Goal: Information Seeking & Learning: Learn about a topic

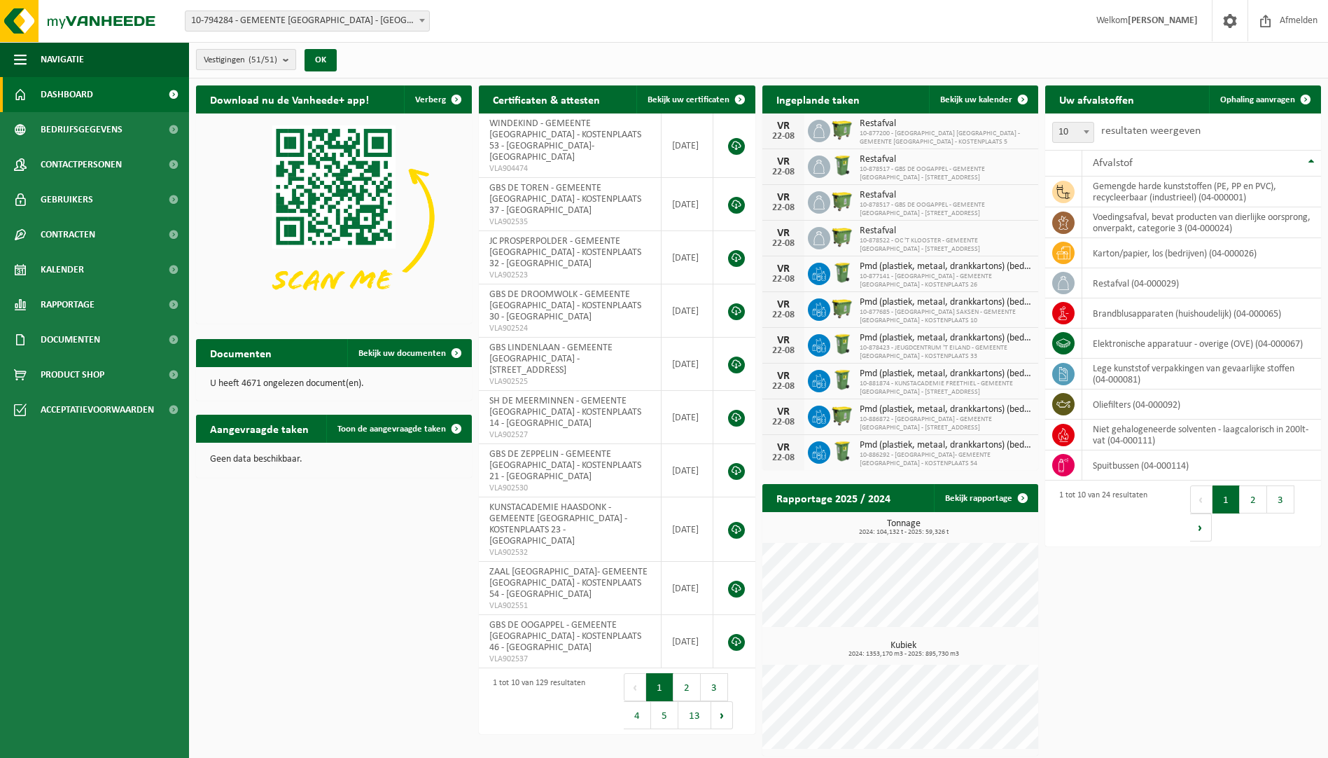
click at [287, 62] on b "submit" at bounding box center [289, 60] width 13 height 20
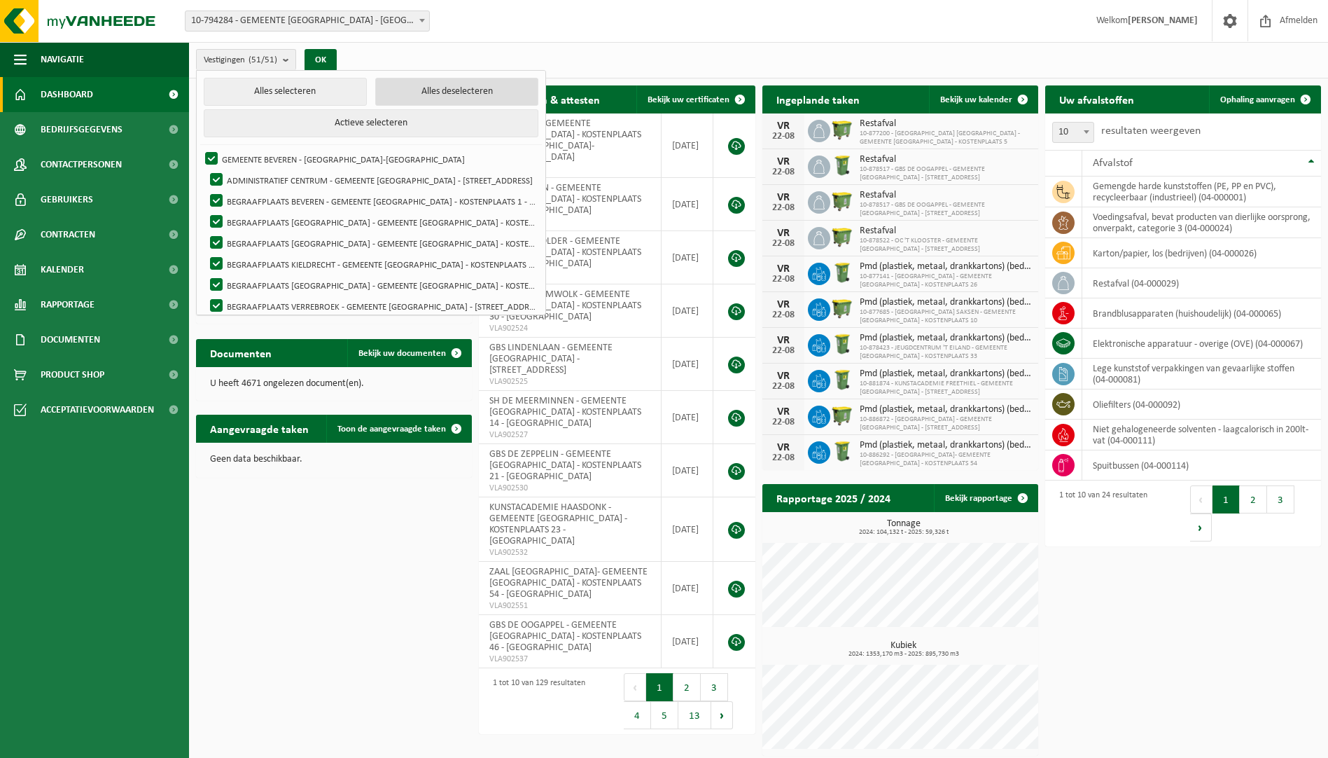
click at [433, 95] on button "Alles deselecteren" at bounding box center [456, 92] width 163 height 28
checkbox input "false"
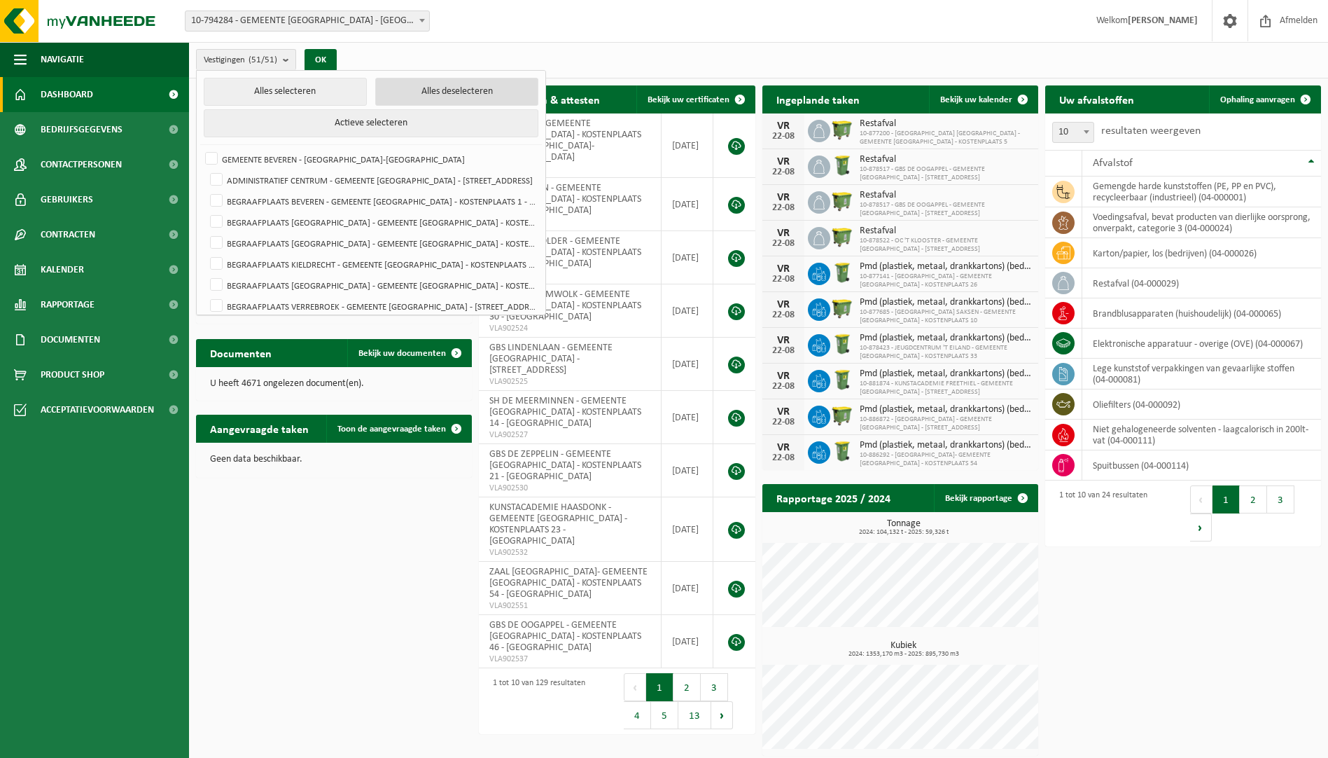
checkbox input "false"
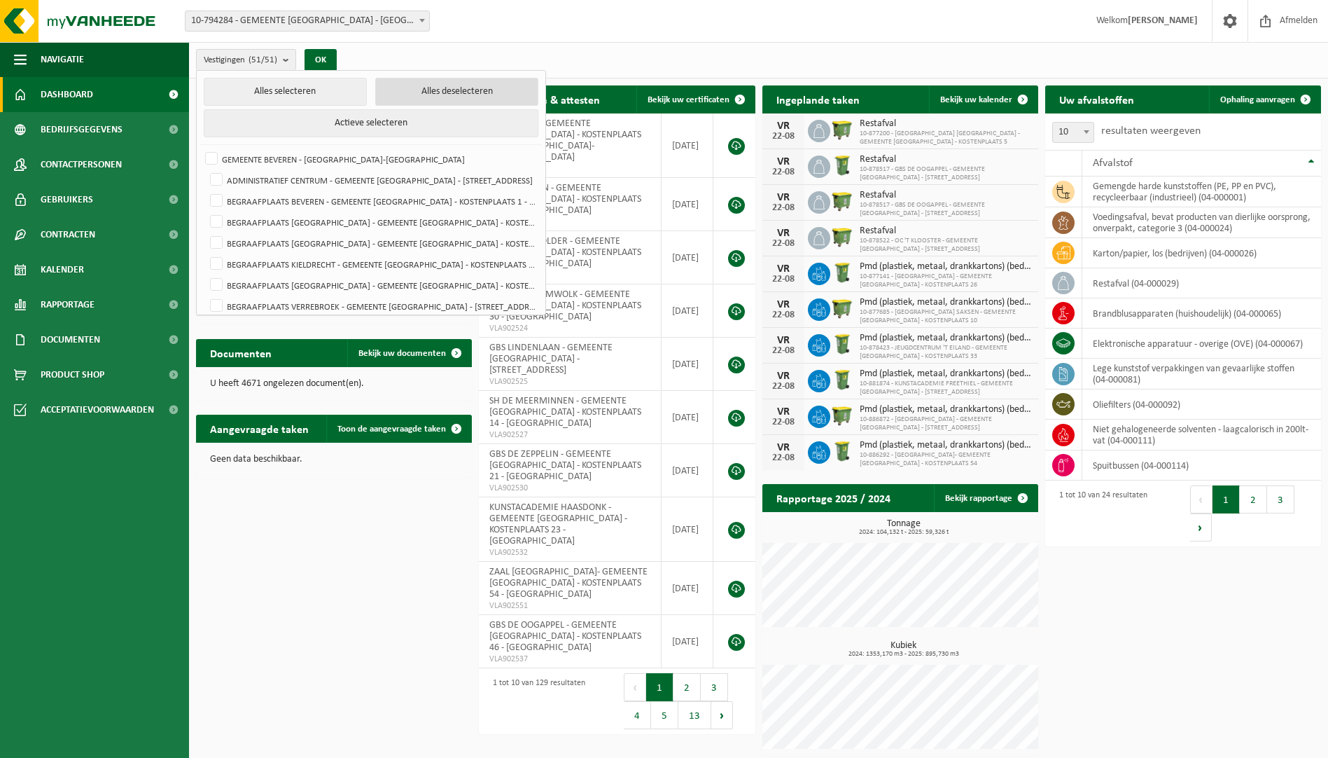
checkbox input "false"
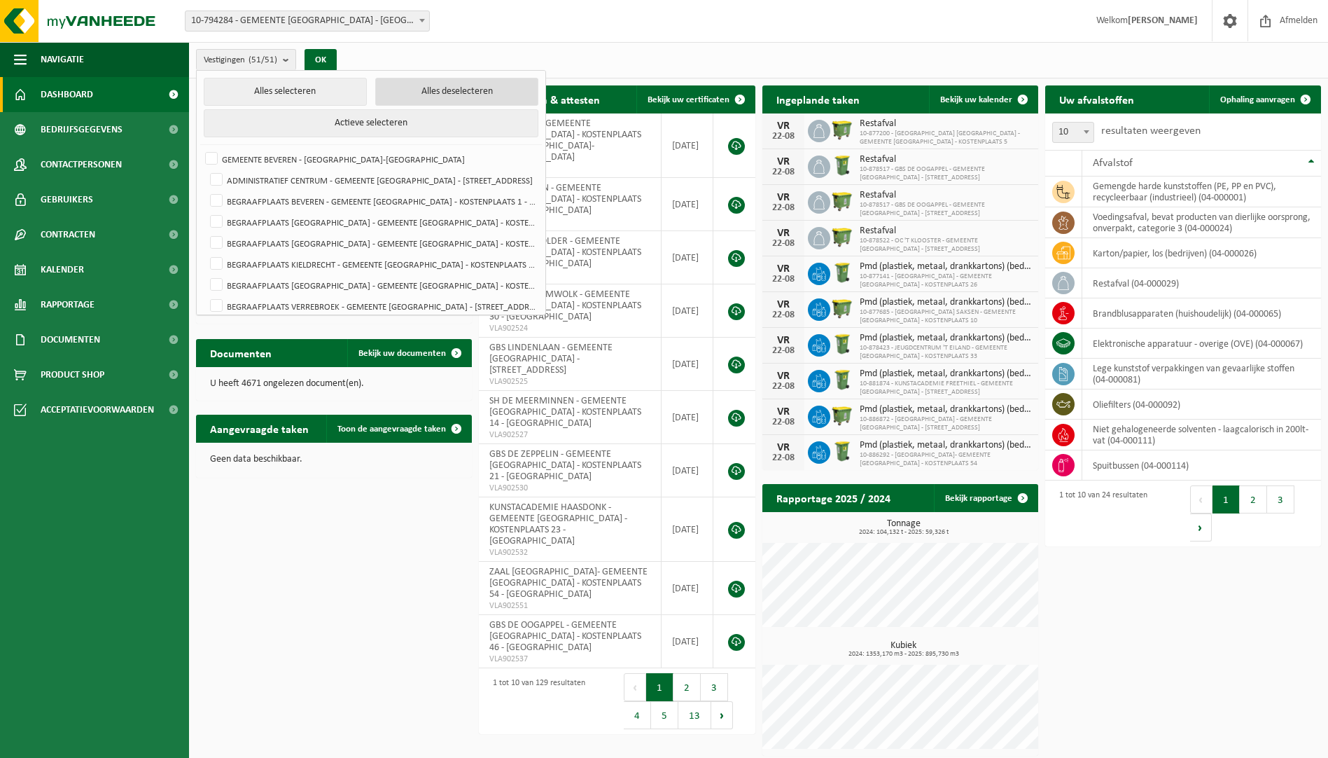
checkbox input "false"
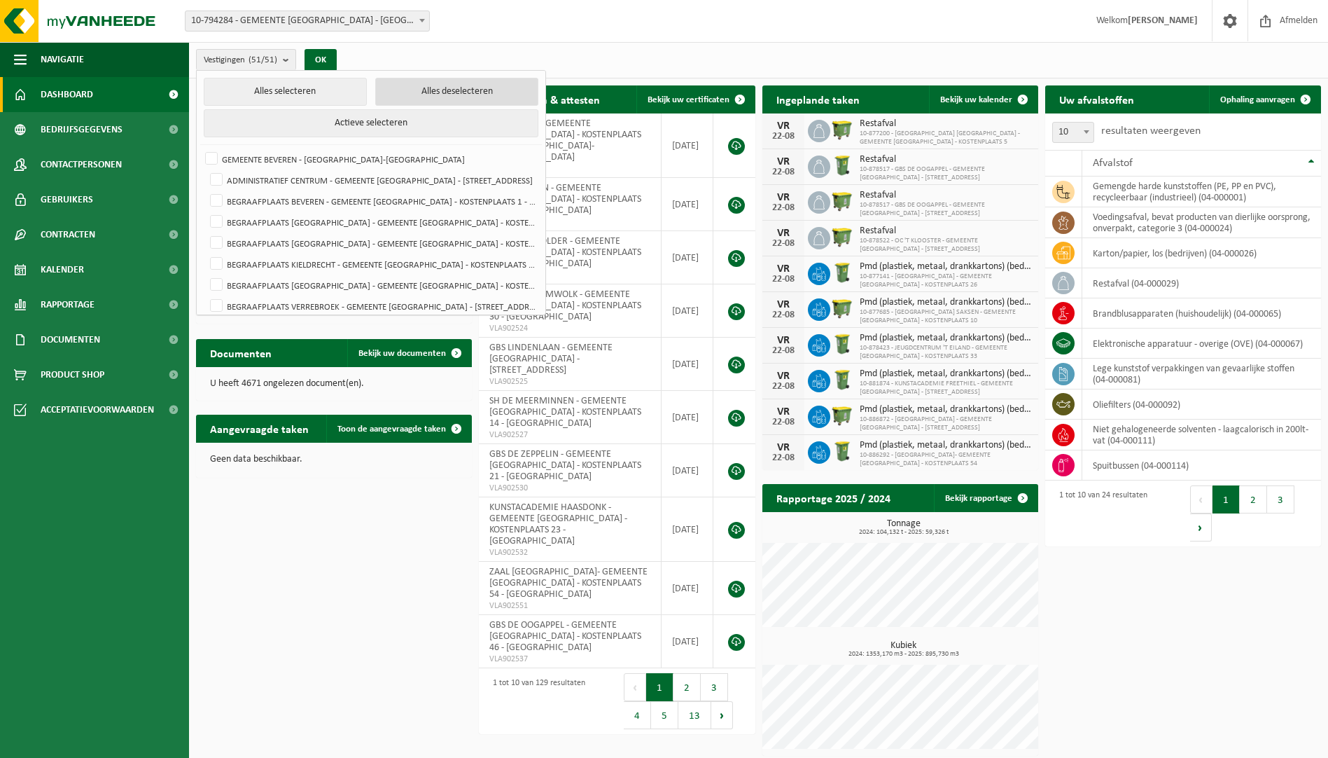
checkbox input "false"
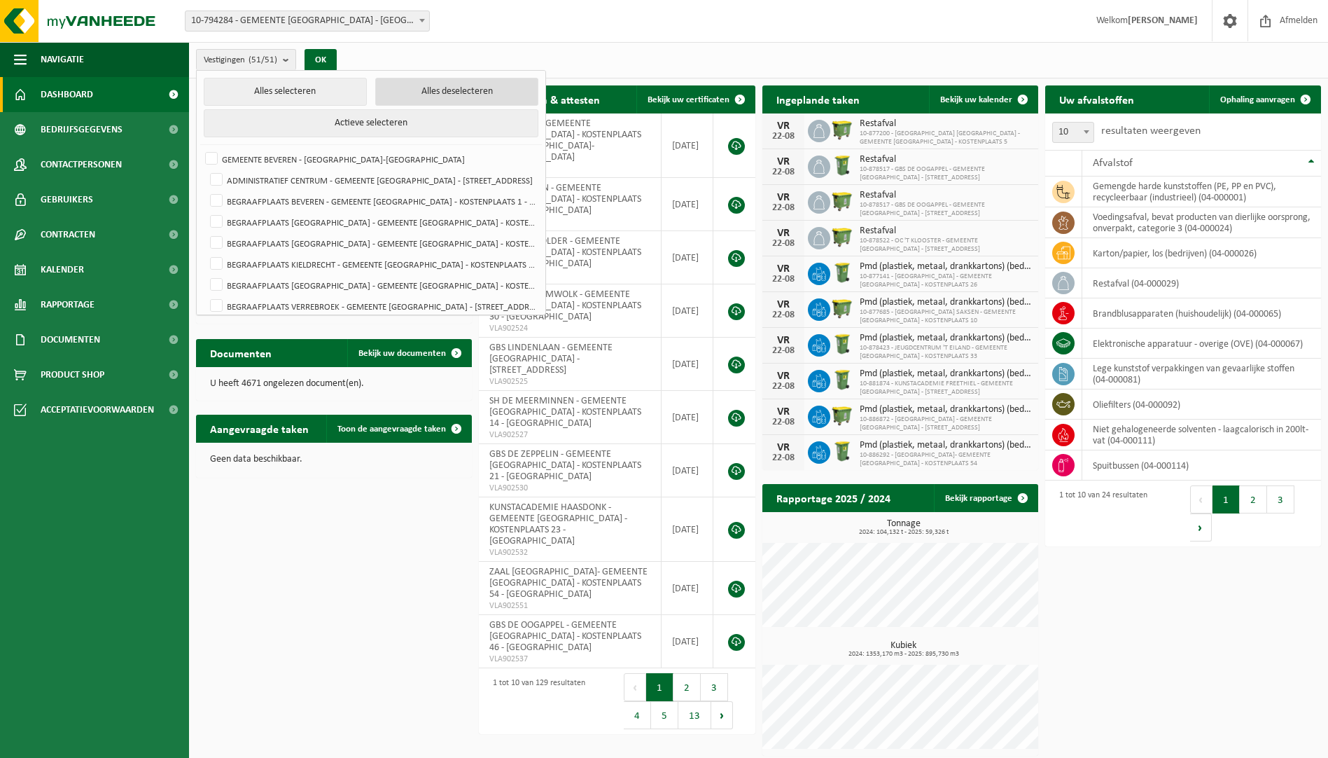
checkbox input "false"
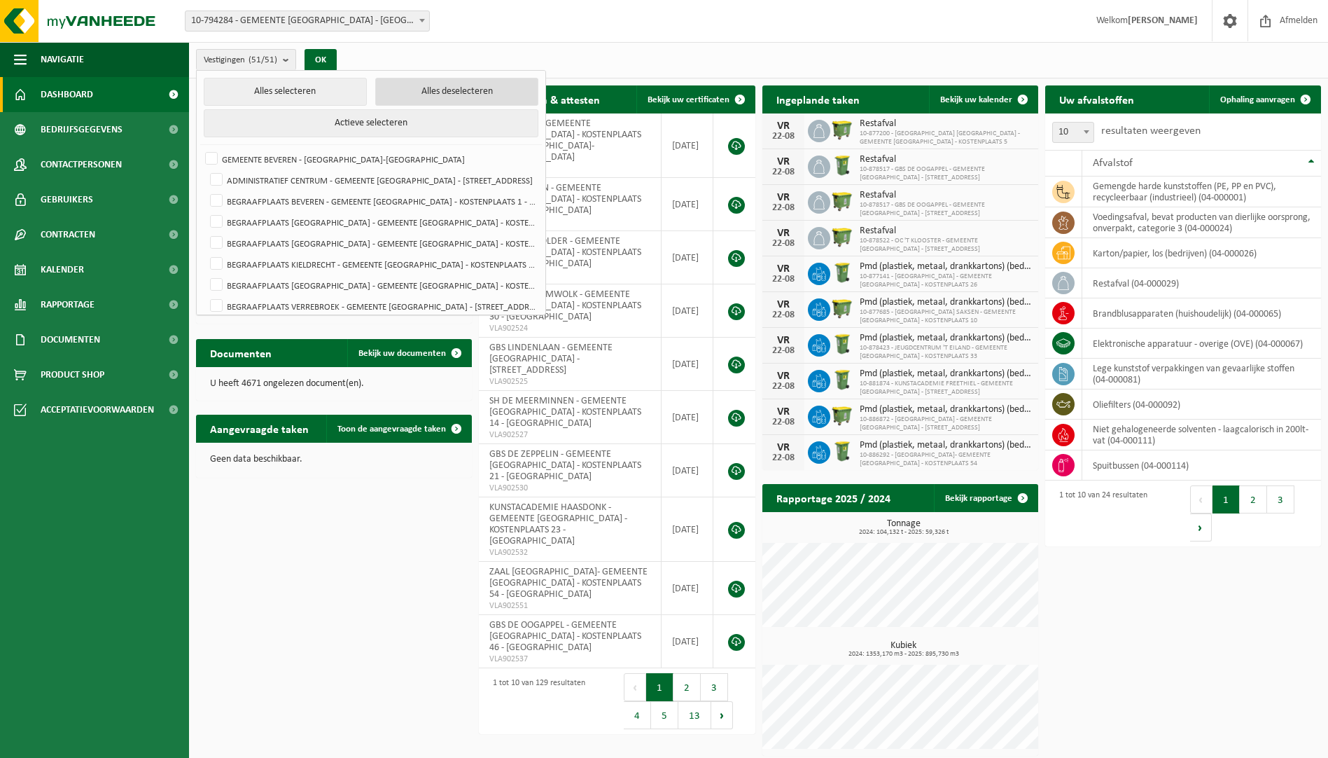
checkbox input "false"
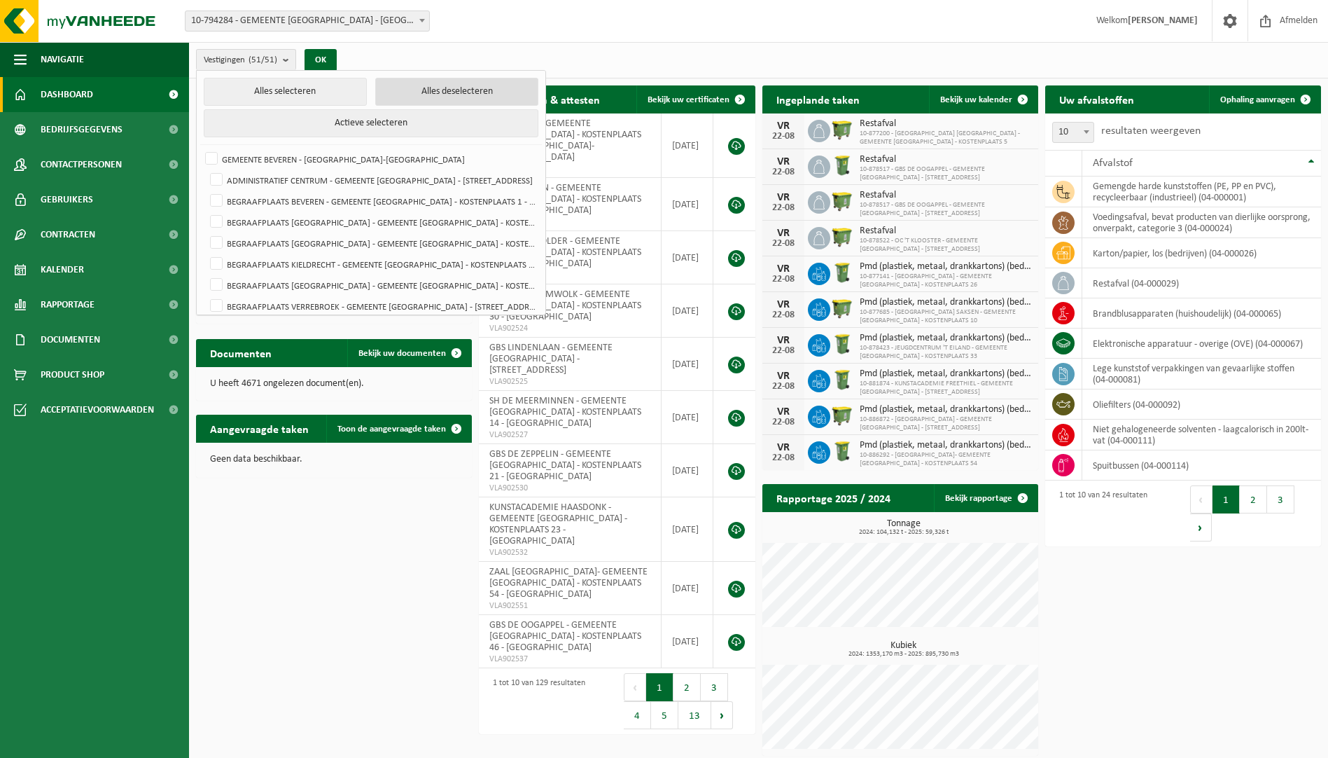
checkbox input "false"
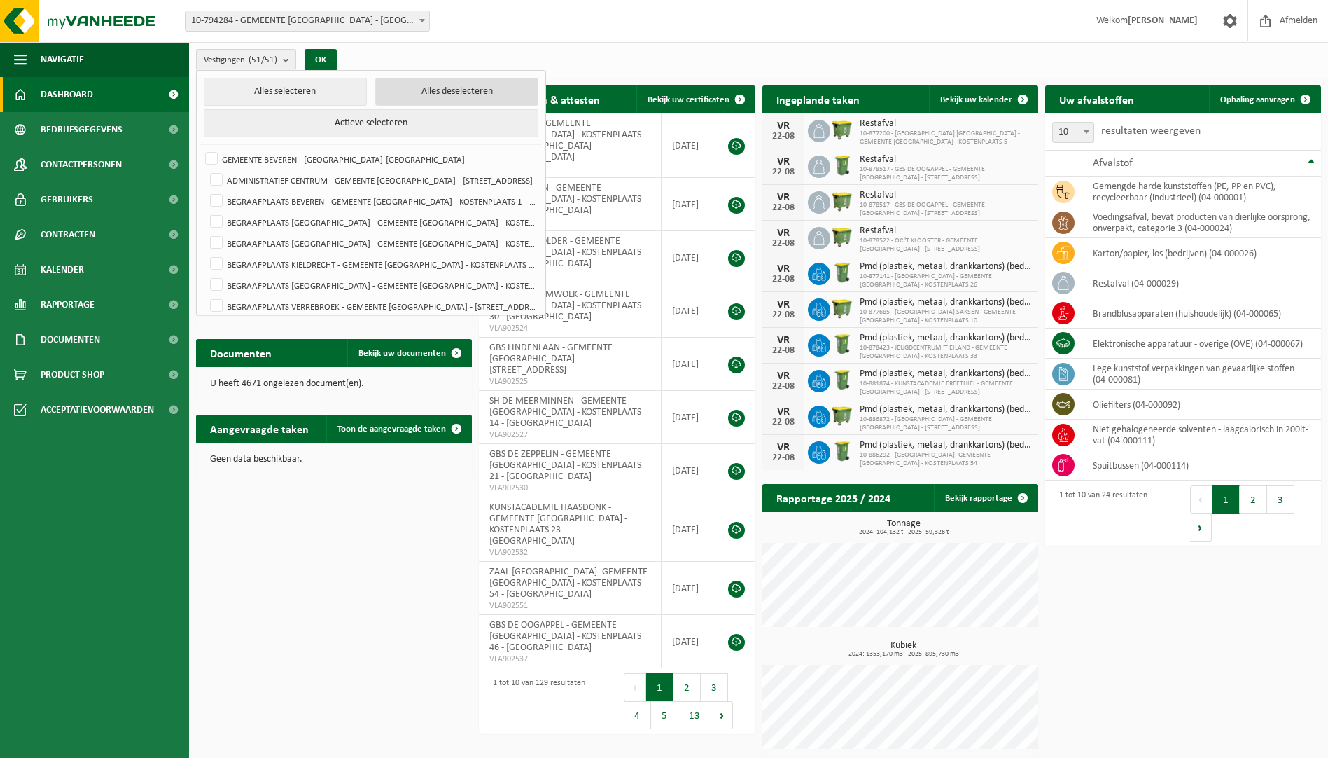
checkbox input "false"
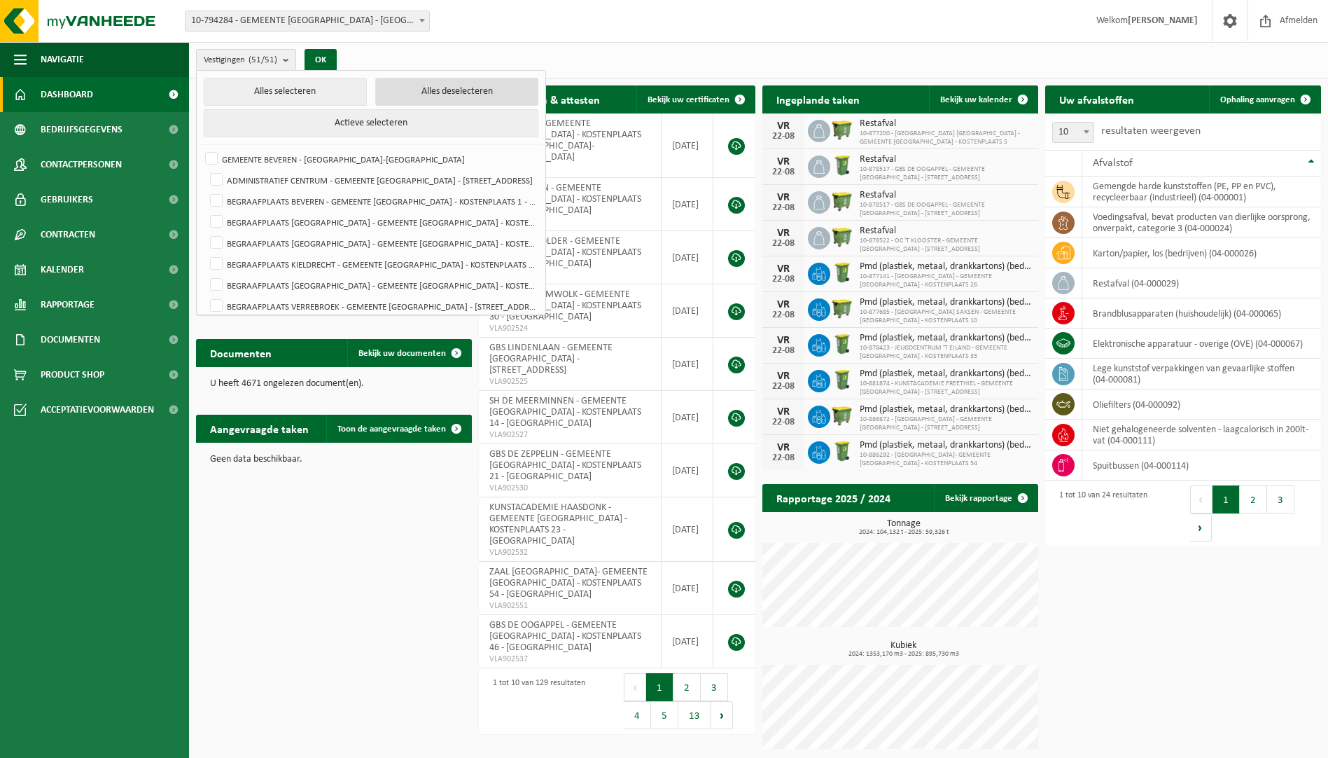
checkbox input "false"
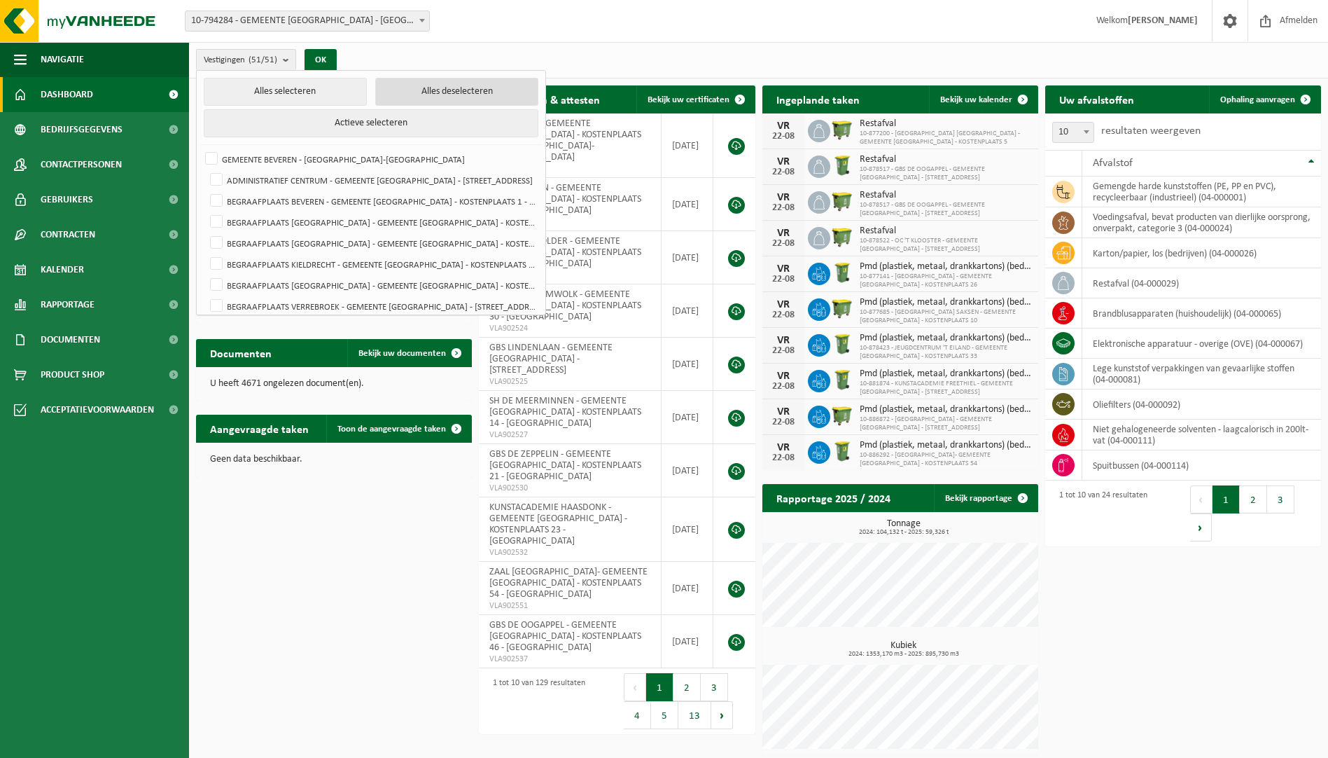
checkbox input "false"
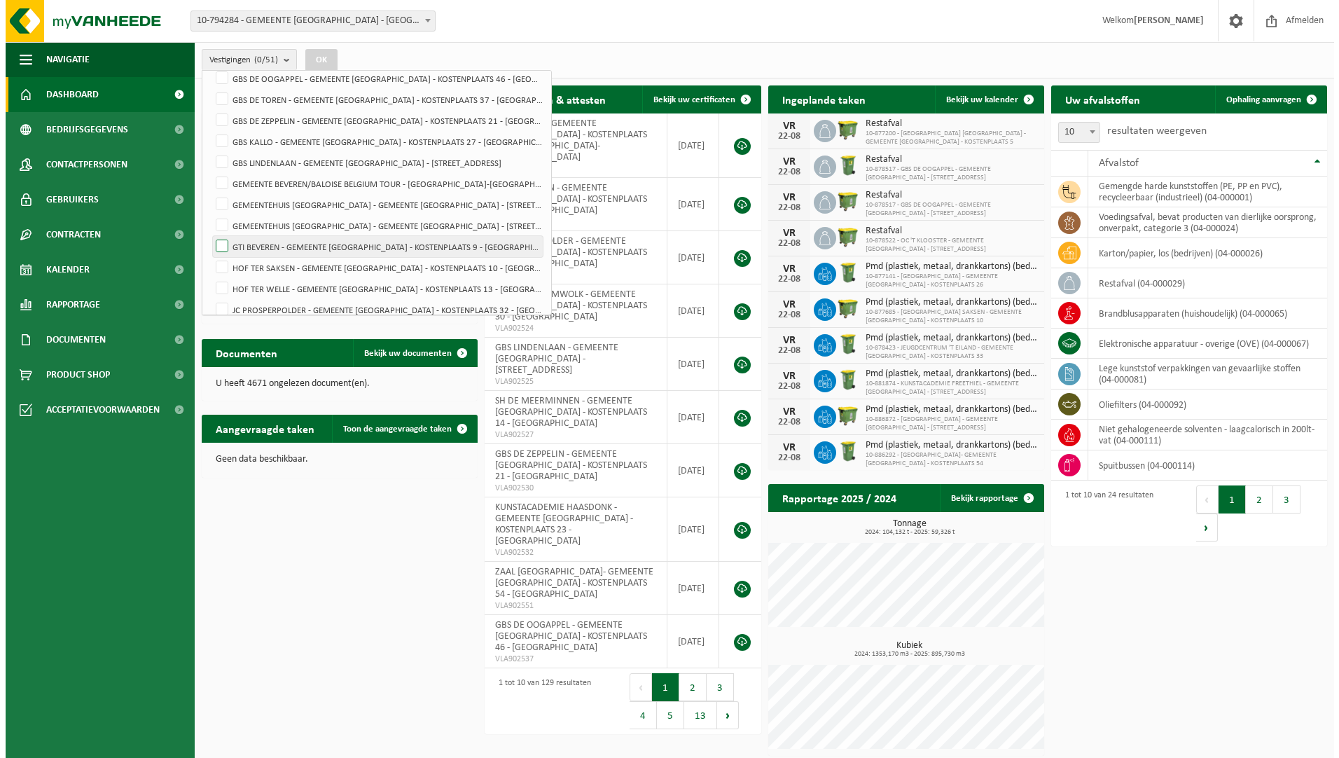
scroll to position [420, 0]
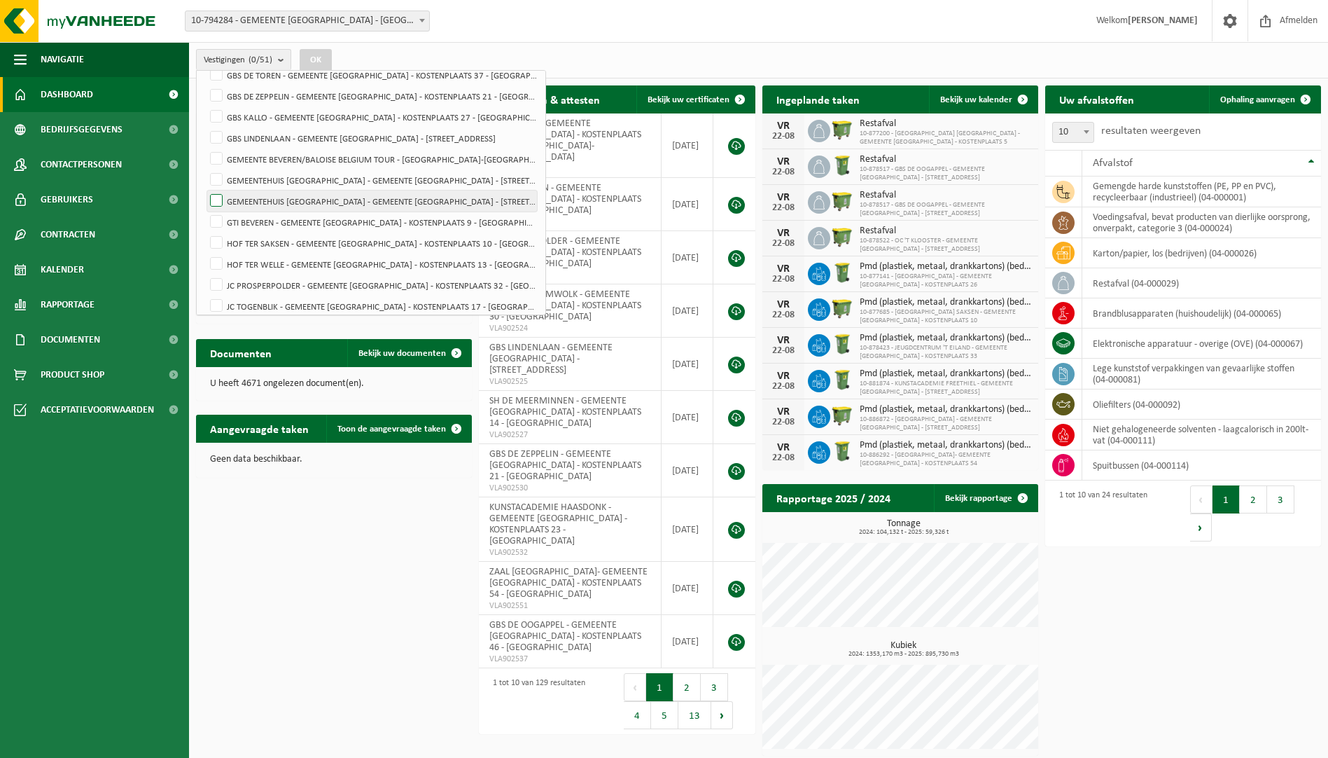
click at [327, 204] on label "GEMEENTEHUIS KIELDRECHT - GEMEENTE BEVEREN - KOSTENPLAATS 31 - KIELDRECHT" at bounding box center [372, 200] width 330 height 21
click at [205, 190] on input "GEMEENTEHUIS KIELDRECHT - GEMEENTE BEVEREN - KOSTENPLAATS 31 - KIELDRECHT" at bounding box center [204, 190] width 1 height 1
checkbox input "true"
click at [323, 63] on button "OK" at bounding box center [316, 60] width 32 height 22
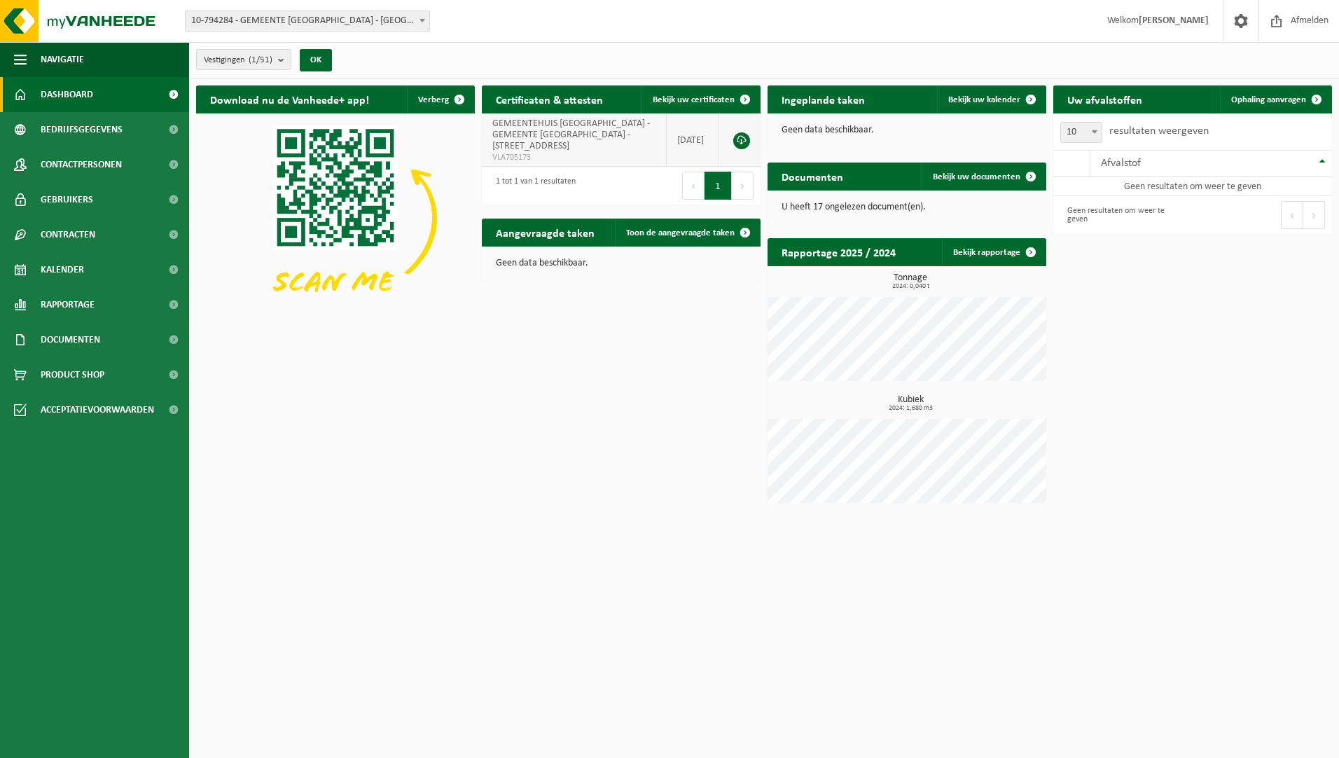
click at [573, 137] on span "GEMEENTEHUIS KIELDRECHT - GEMEENTE BEVEREN - KOSTENPLAATS 31 - KIELDRECHT" at bounding box center [571, 134] width 158 height 33
click at [535, 158] on span "VLA705173" at bounding box center [573, 157] width 163 height 11
click at [83, 261] on span "Kalender" at bounding box center [62, 269] width 43 height 35
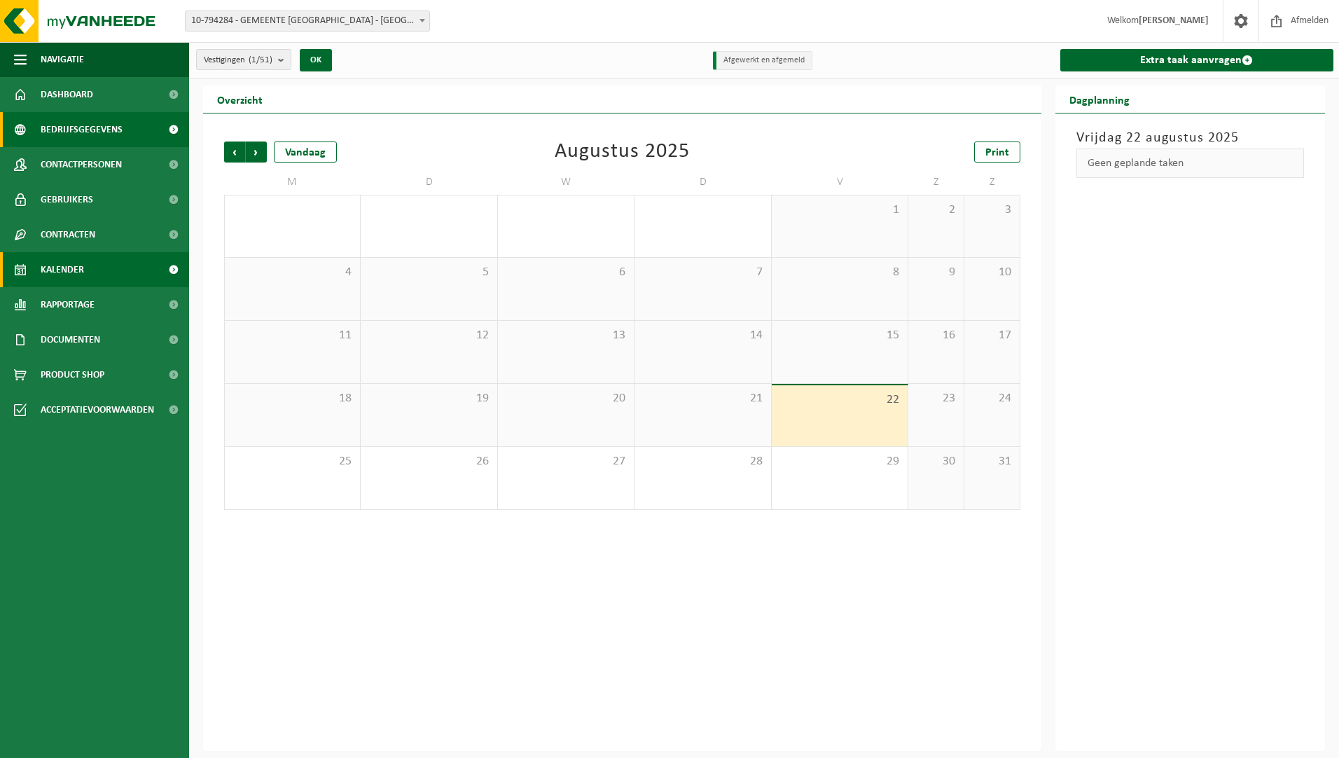
click at [89, 127] on span "Bedrijfsgegevens" at bounding box center [82, 129] width 82 height 35
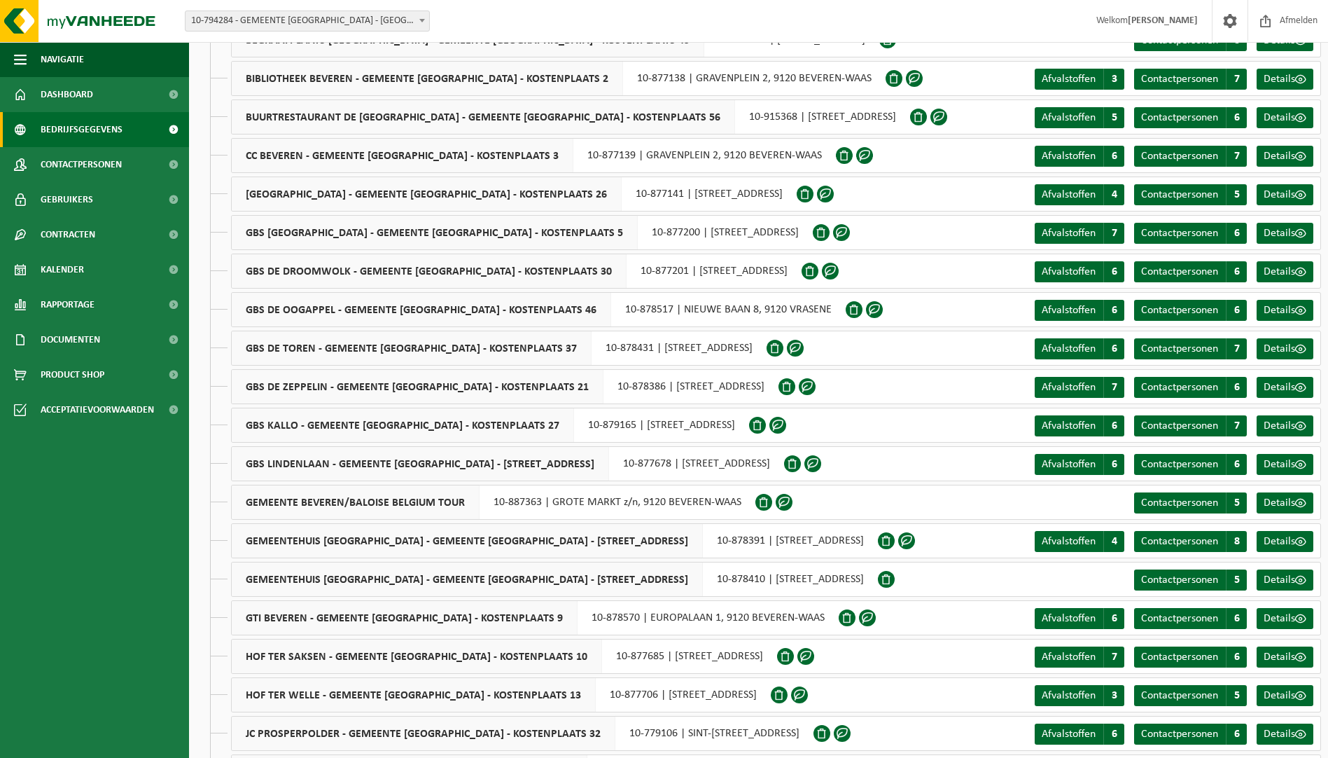
scroll to position [420, 0]
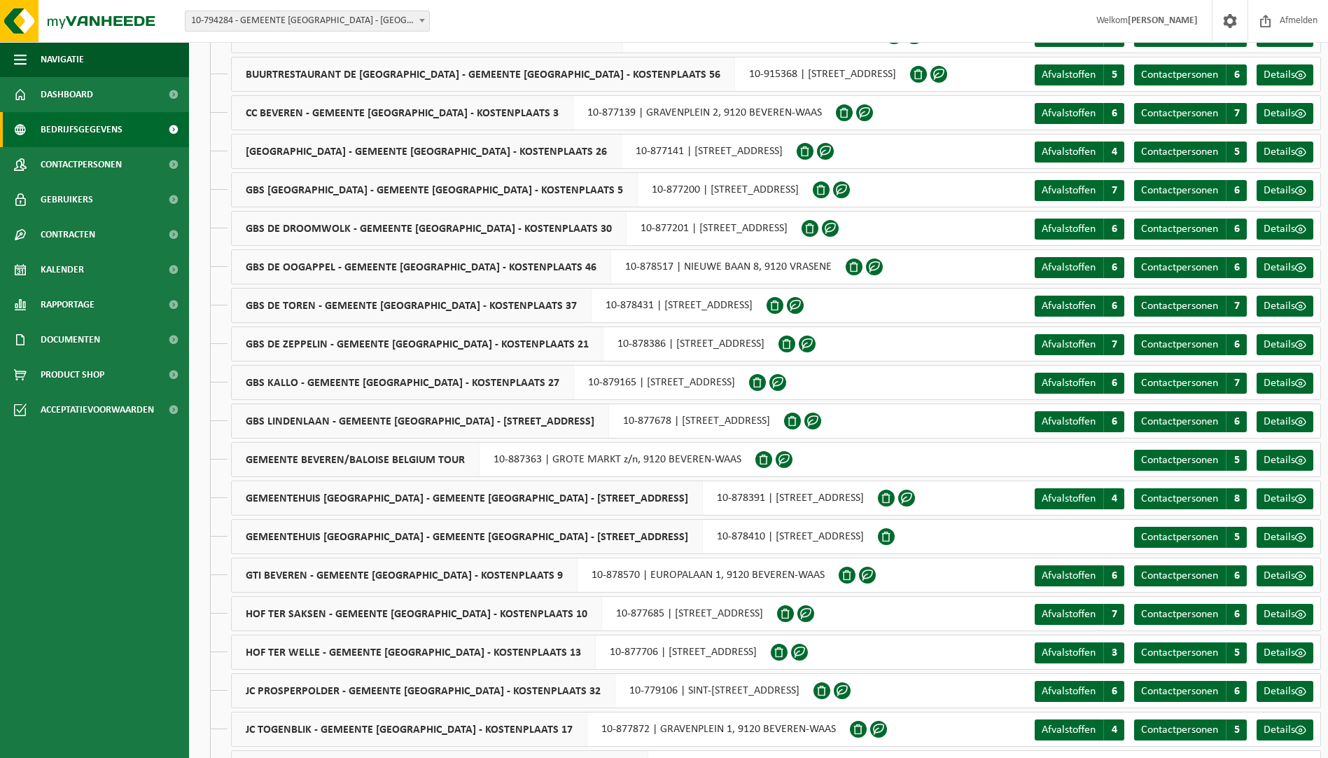
click at [566, 533] on span "GEMEENTEHUIS [GEOGRAPHIC_DATA] - GEMEENTE [GEOGRAPHIC_DATA] - [STREET_ADDRESS]" at bounding box center [467, 536] width 471 height 34
click at [643, 538] on div "GEMEENTEHUIS KIELDRECHT - GEMEENTE BEVEREN - KOSTENPLAATS 31 10-878410 | MARKTP…" at bounding box center [554, 536] width 647 height 35
click at [1271, 540] on span "Details" at bounding box center [1280, 536] width 32 height 11
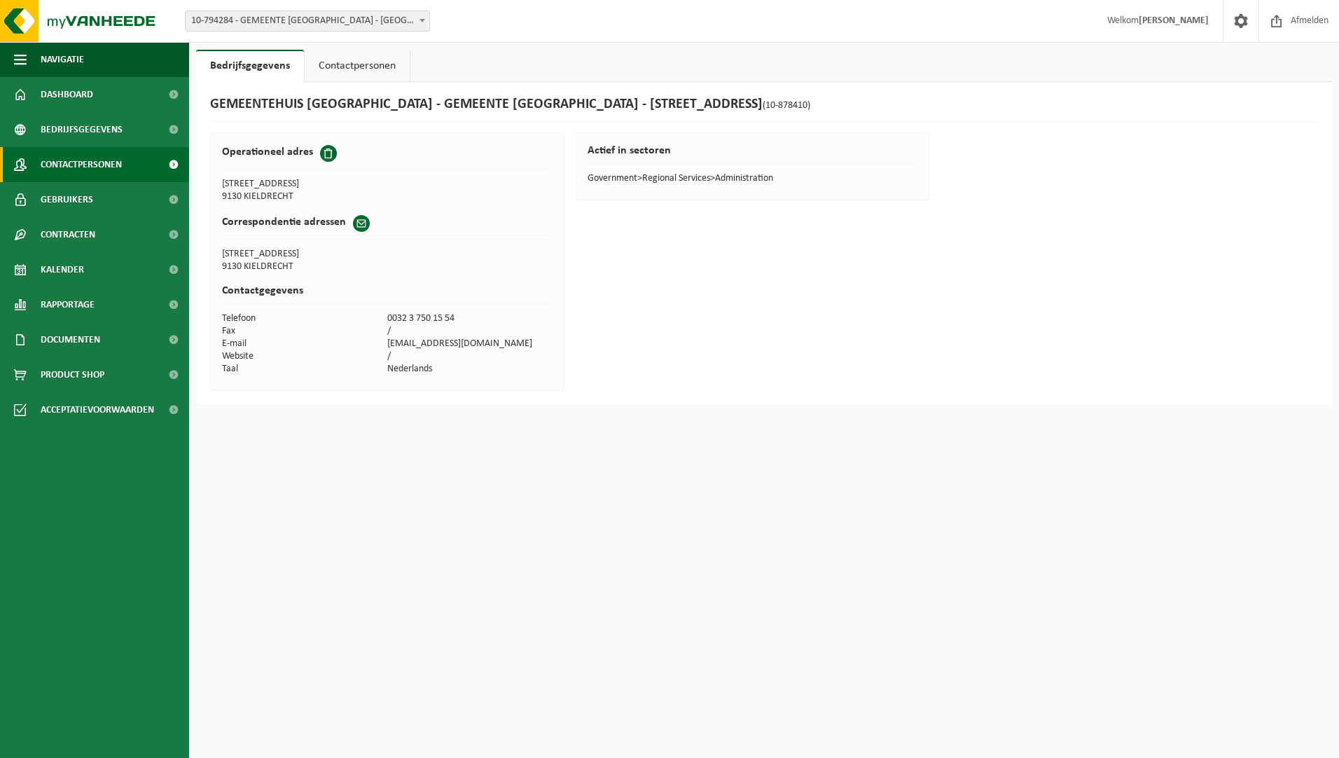
click at [74, 165] on span "Contactpersonen" at bounding box center [81, 164] width 81 height 35
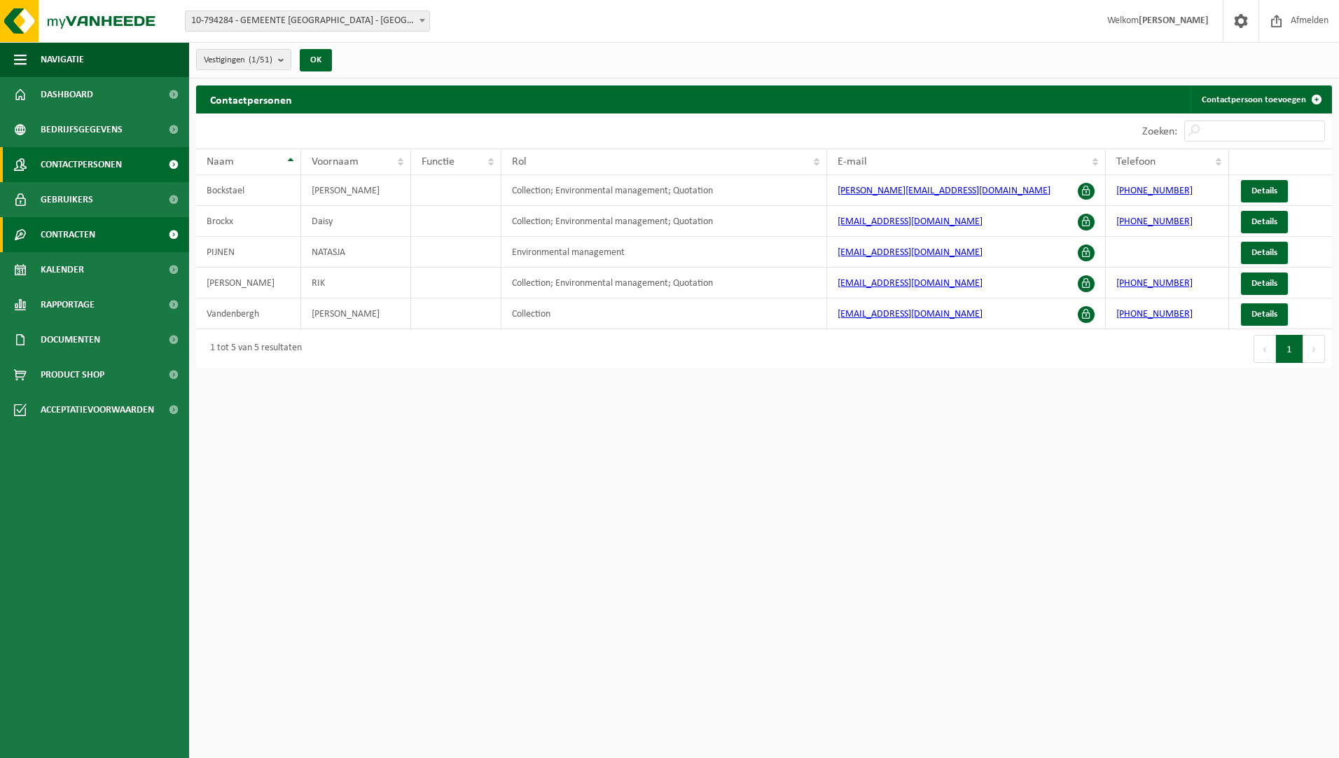
click at [77, 238] on span "Contracten" at bounding box center [68, 234] width 55 height 35
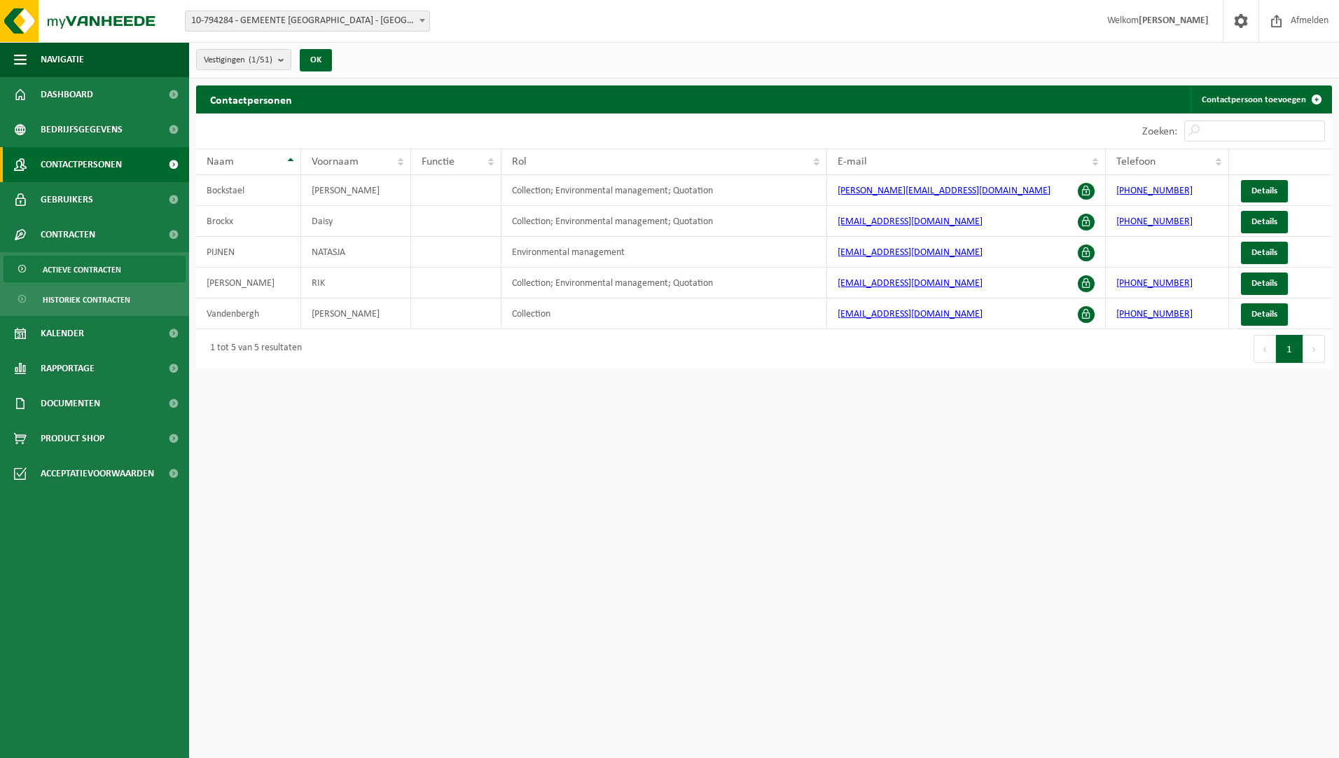
click at [88, 265] on span "Actieve contracten" at bounding box center [82, 269] width 78 height 27
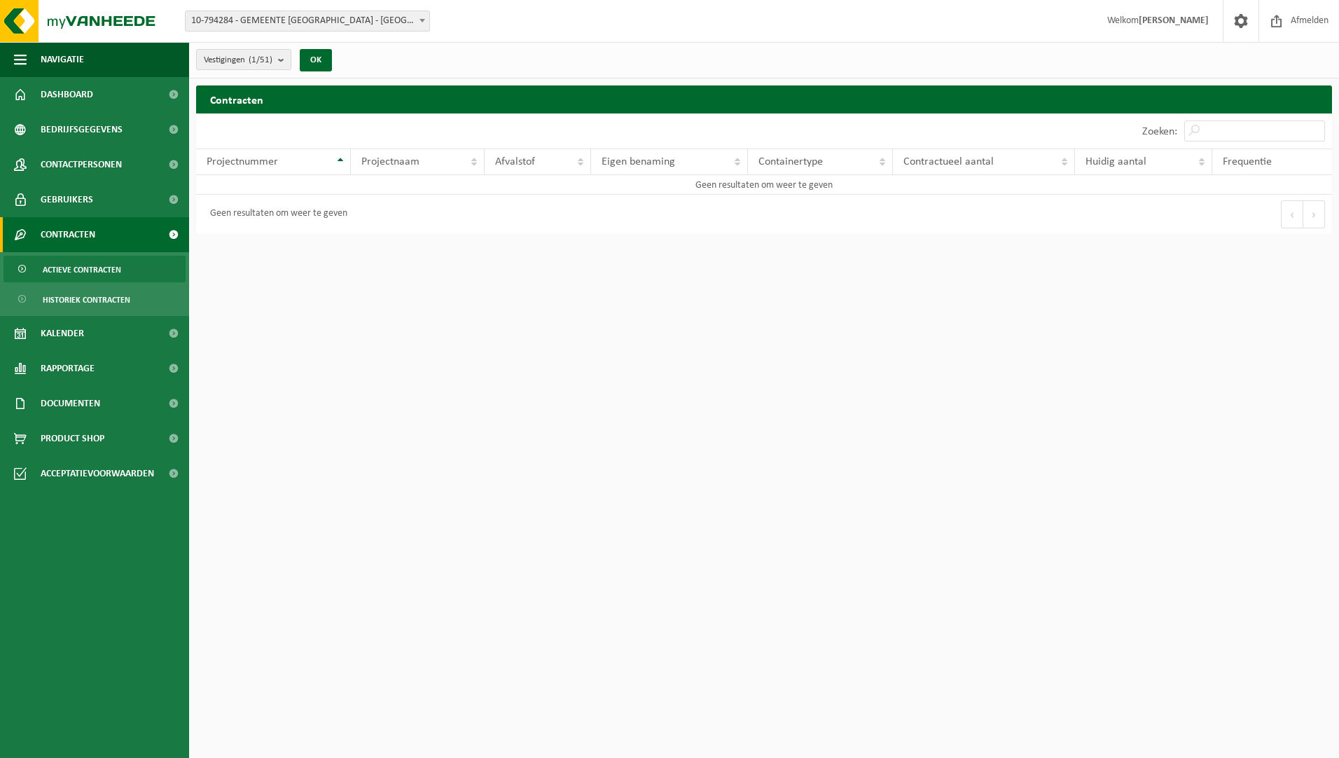
click at [95, 231] on span "Contracten" at bounding box center [68, 234] width 55 height 35
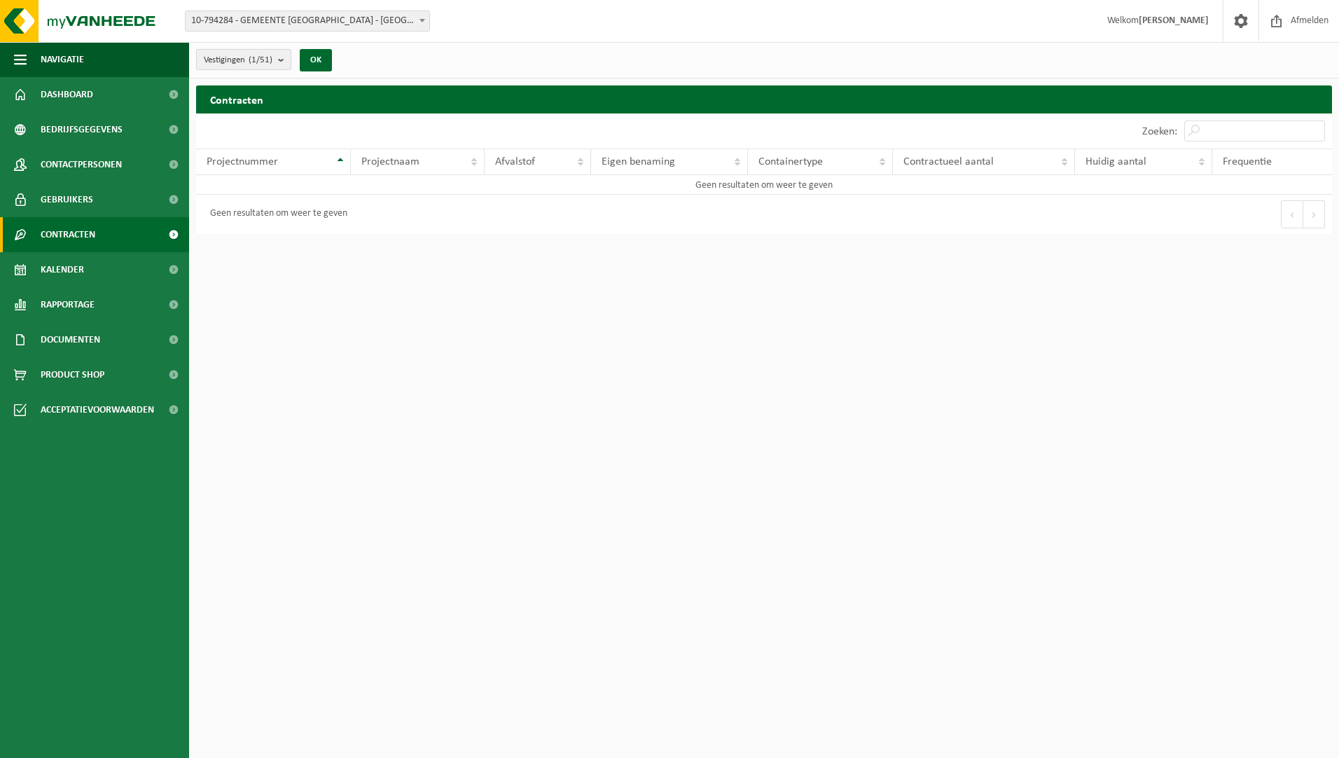
click at [280, 57] on b "submit" at bounding box center [284, 60] width 13 height 20
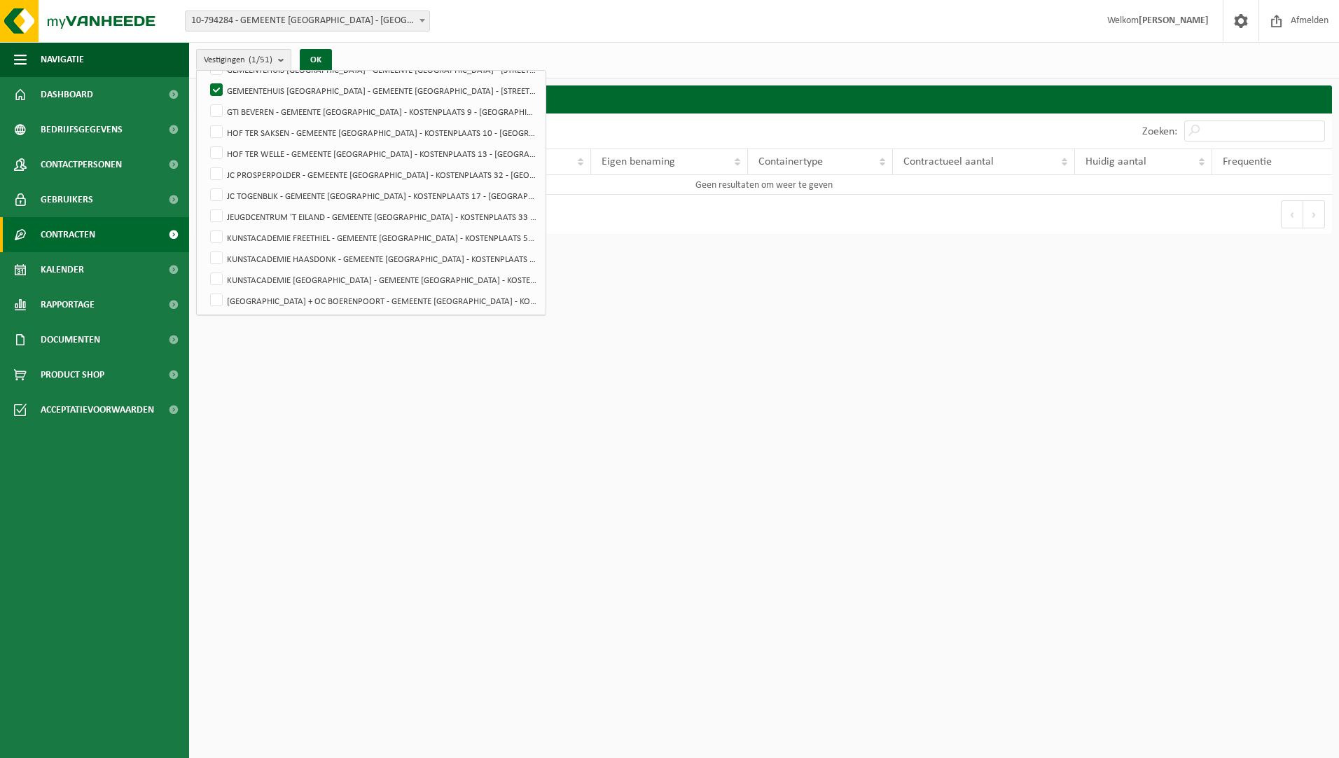
scroll to position [350, 0]
click at [215, 270] on label "GEMEENTEHUIS KIELDRECHT - GEMEENTE BEVEREN - KOSTENPLAATS 31 - KIELDRECHT" at bounding box center [372, 270] width 330 height 21
click at [205, 260] on input "GEMEENTEHUIS KIELDRECHT - GEMEENTE BEVEREN - KOSTENPLAATS 31 - KIELDRECHT" at bounding box center [204, 260] width 1 height 1
checkbox input "false"
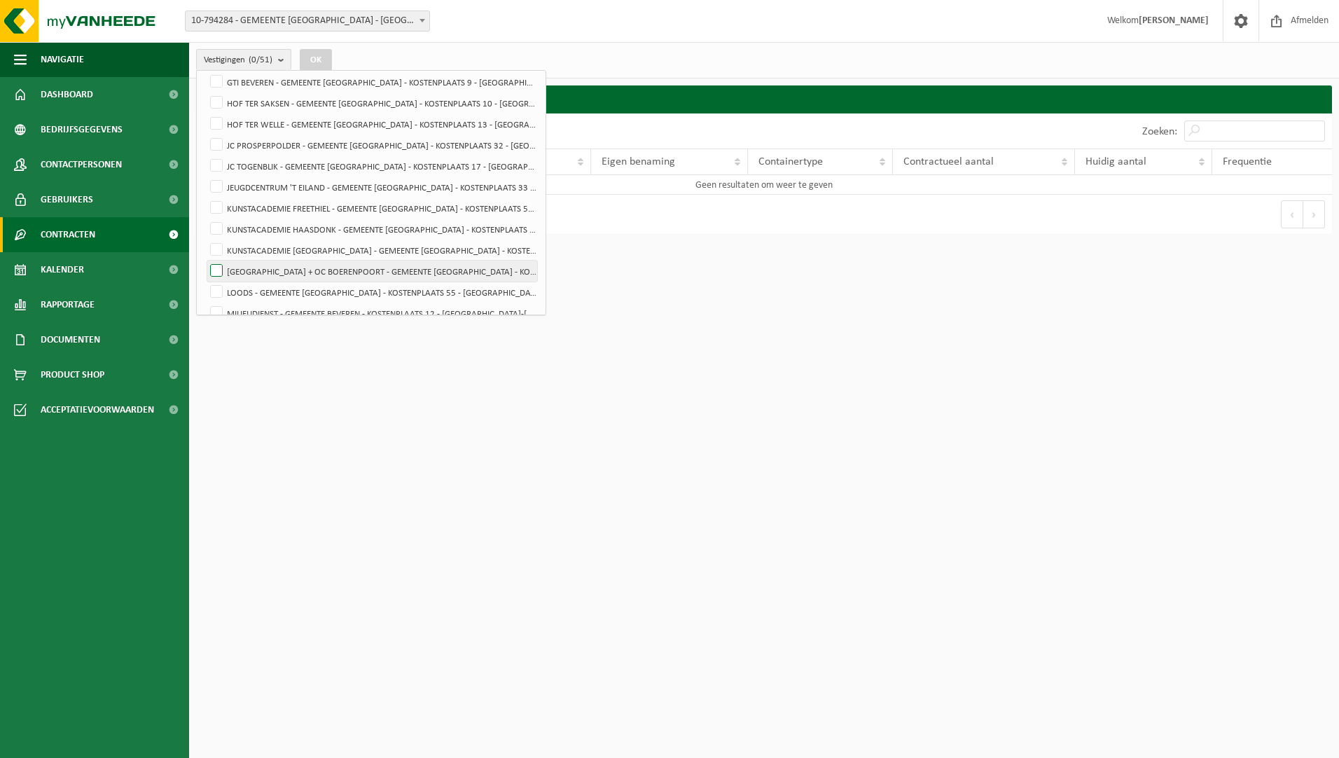
click at [282, 267] on label "KUNSTACADEMIE MELSELE + OC BOERENPOORT - GEMEENTE BEVEREN - KOSTENPLAATS 39 - M…" at bounding box center [372, 270] width 330 height 21
click at [205, 260] on input "KUNSTACADEMIE MELSELE + OC BOERENPOORT - GEMEENTE BEVEREN - KOSTENPLAATS 39 - M…" at bounding box center [204, 260] width 1 height 1
checkbox input "true"
click at [319, 55] on button "OK" at bounding box center [316, 60] width 32 height 22
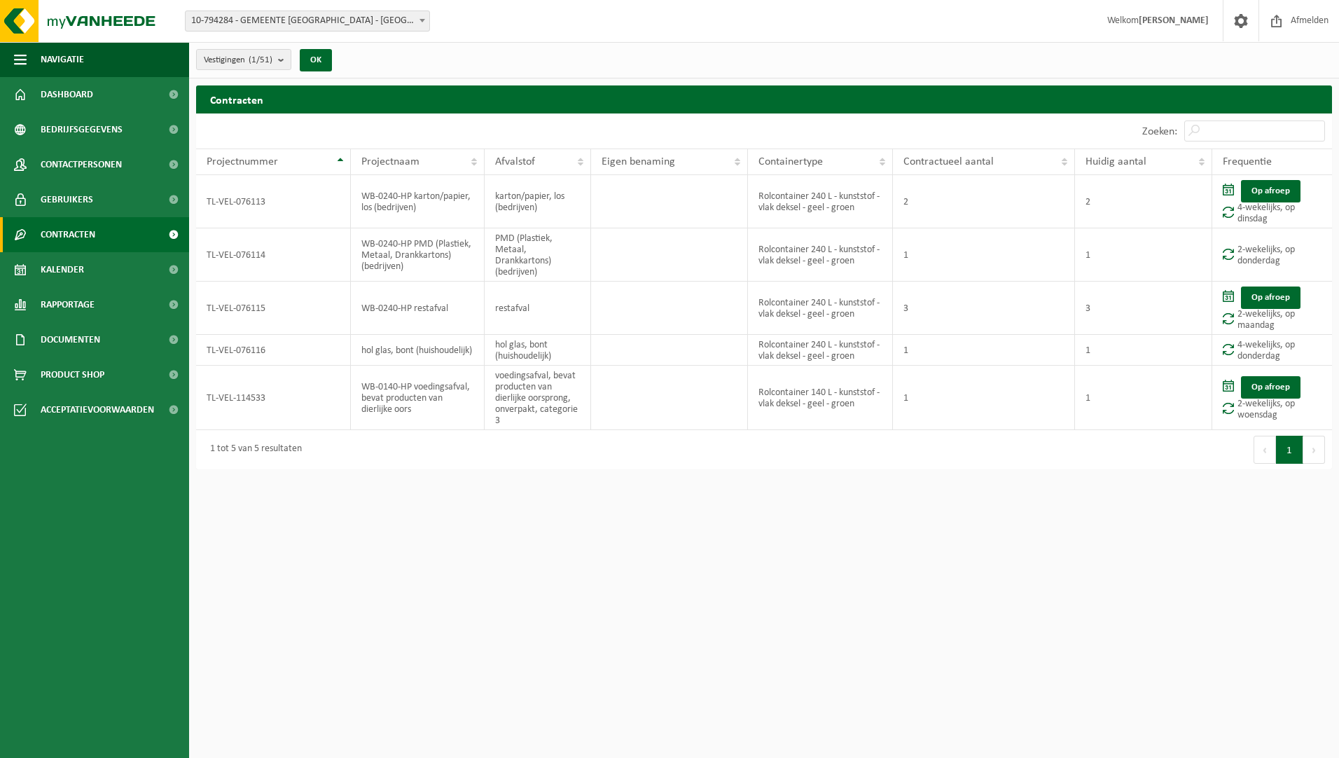
click at [78, 238] on span "Contracten" at bounding box center [68, 234] width 55 height 35
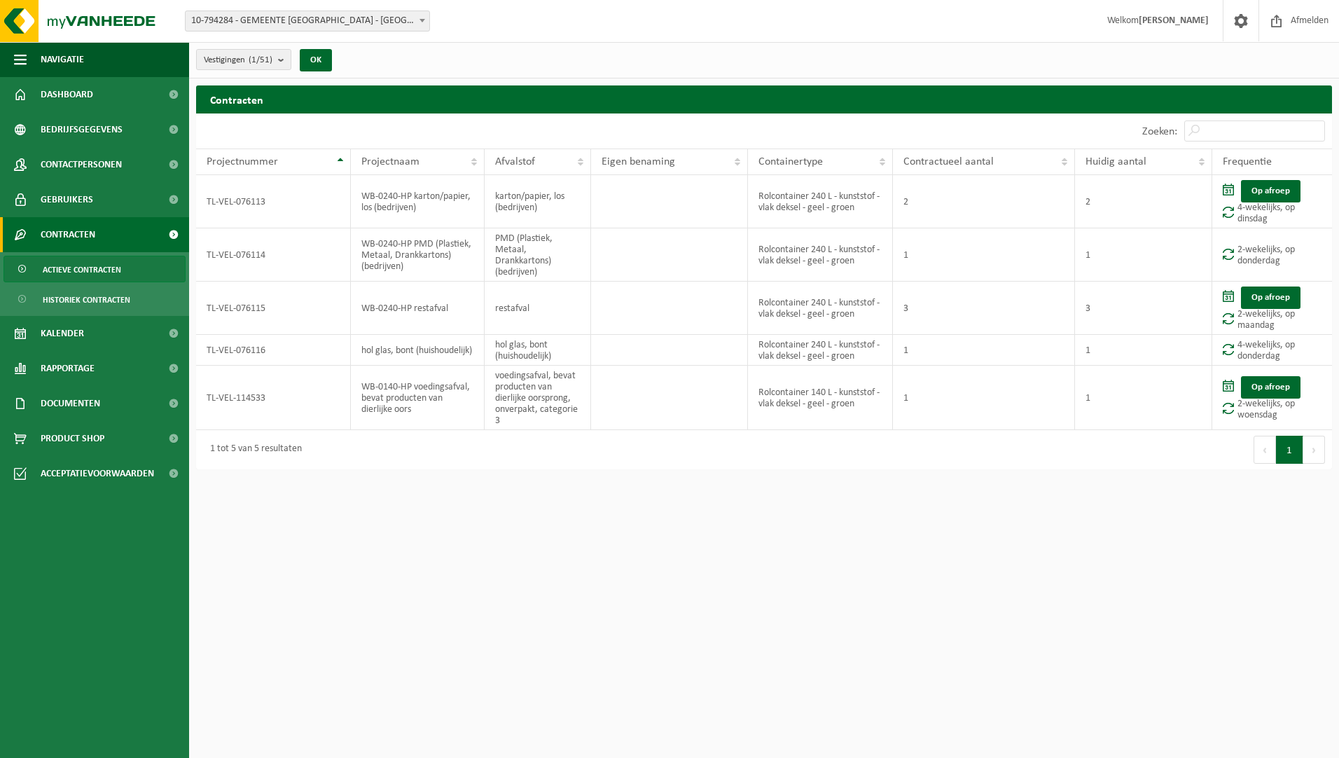
click at [86, 272] on span "Actieve contracten" at bounding box center [82, 269] width 78 height 27
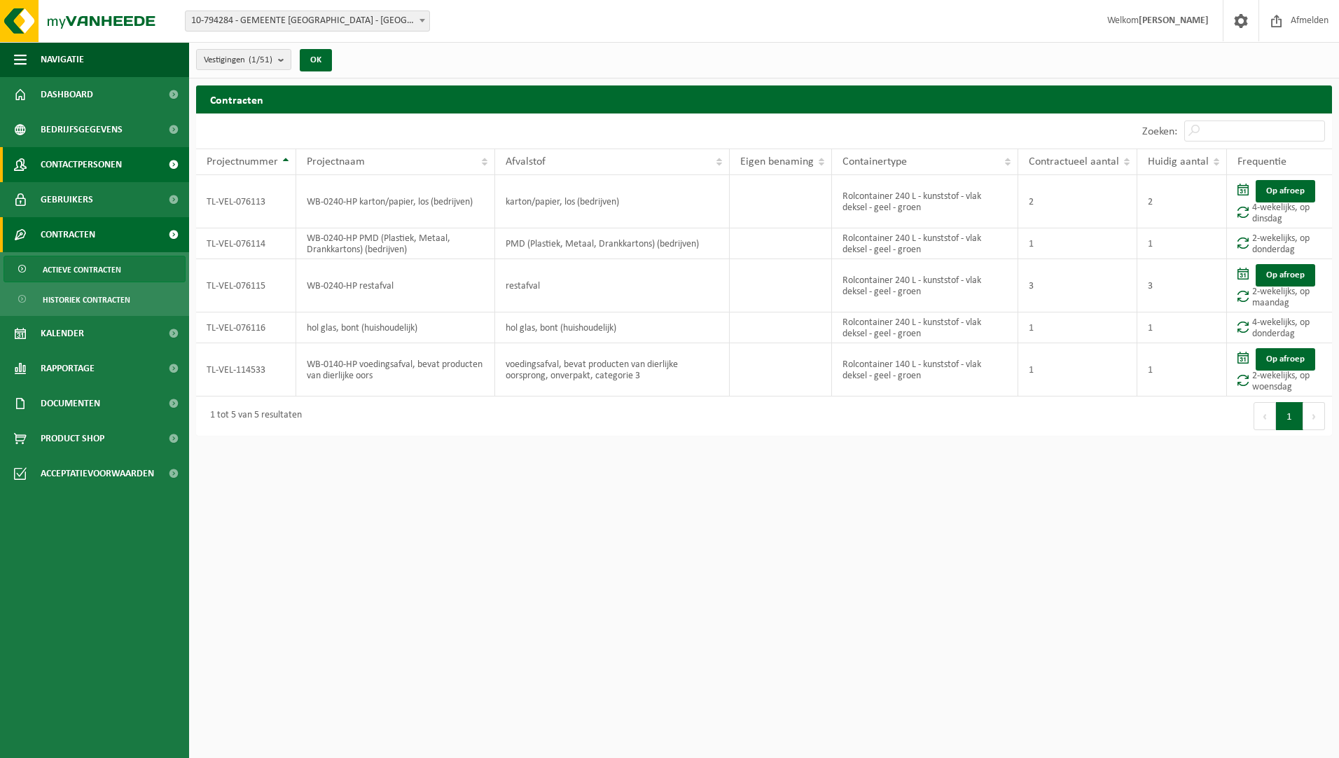
click at [85, 174] on span "Contactpersonen" at bounding box center [81, 164] width 81 height 35
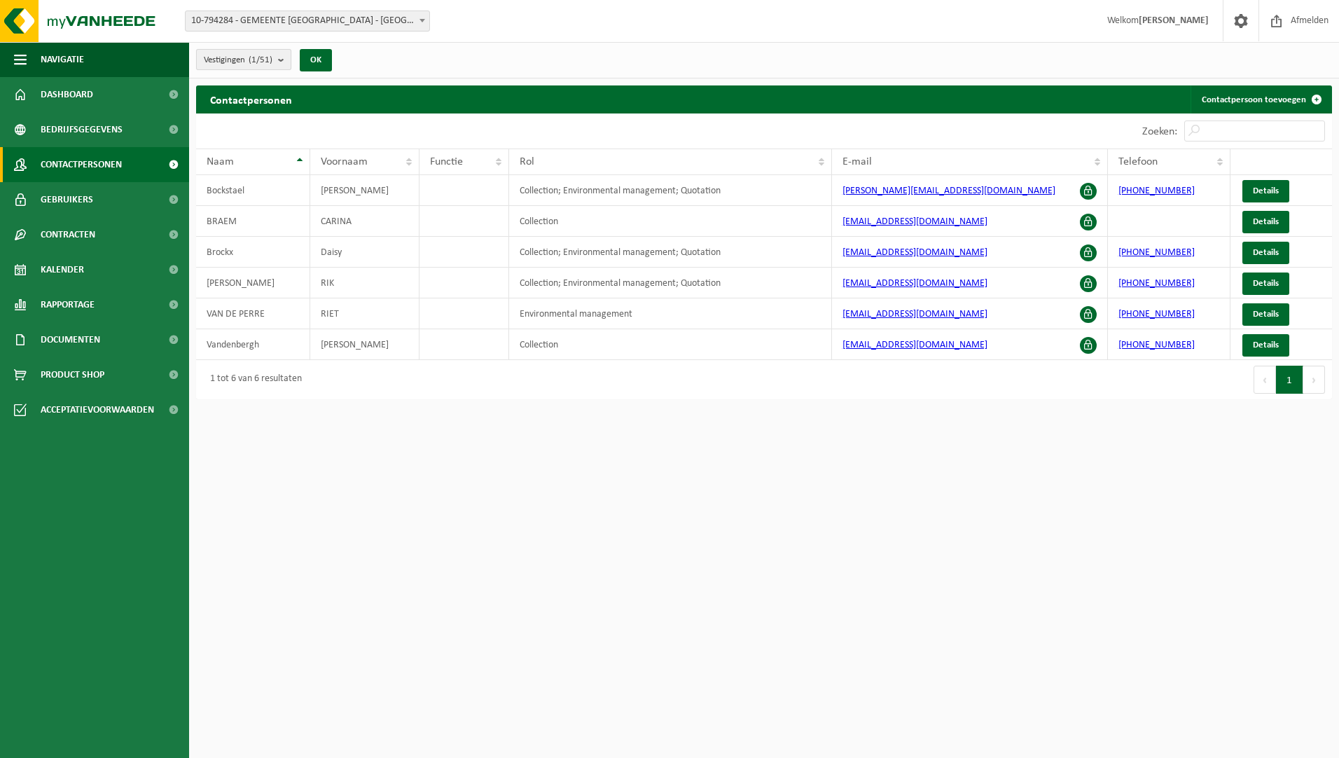
click at [284, 59] on b "submit" at bounding box center [284, 60] width 13 height 20
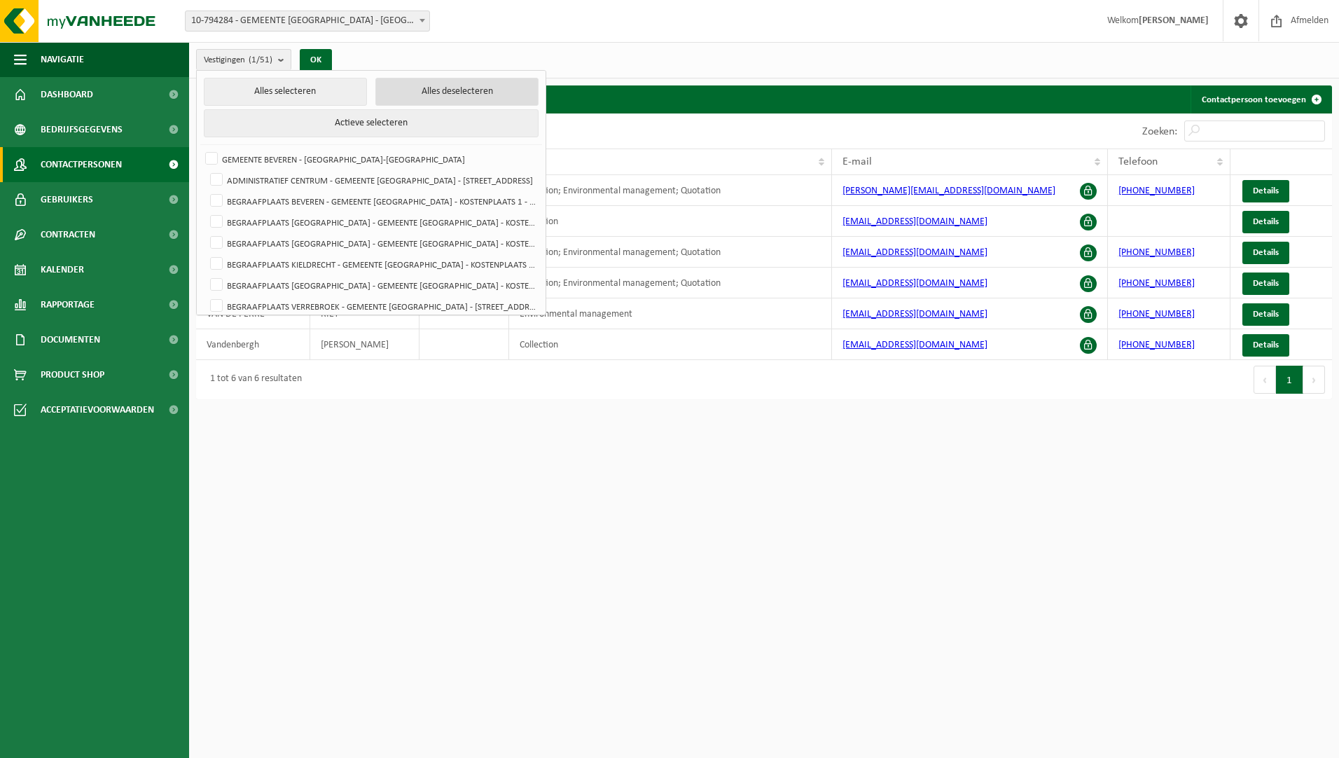
click at [510, 87] on button "Alles deselecteren" at bounding box center [456, 92] width 163 height 28
checkbox input "false"
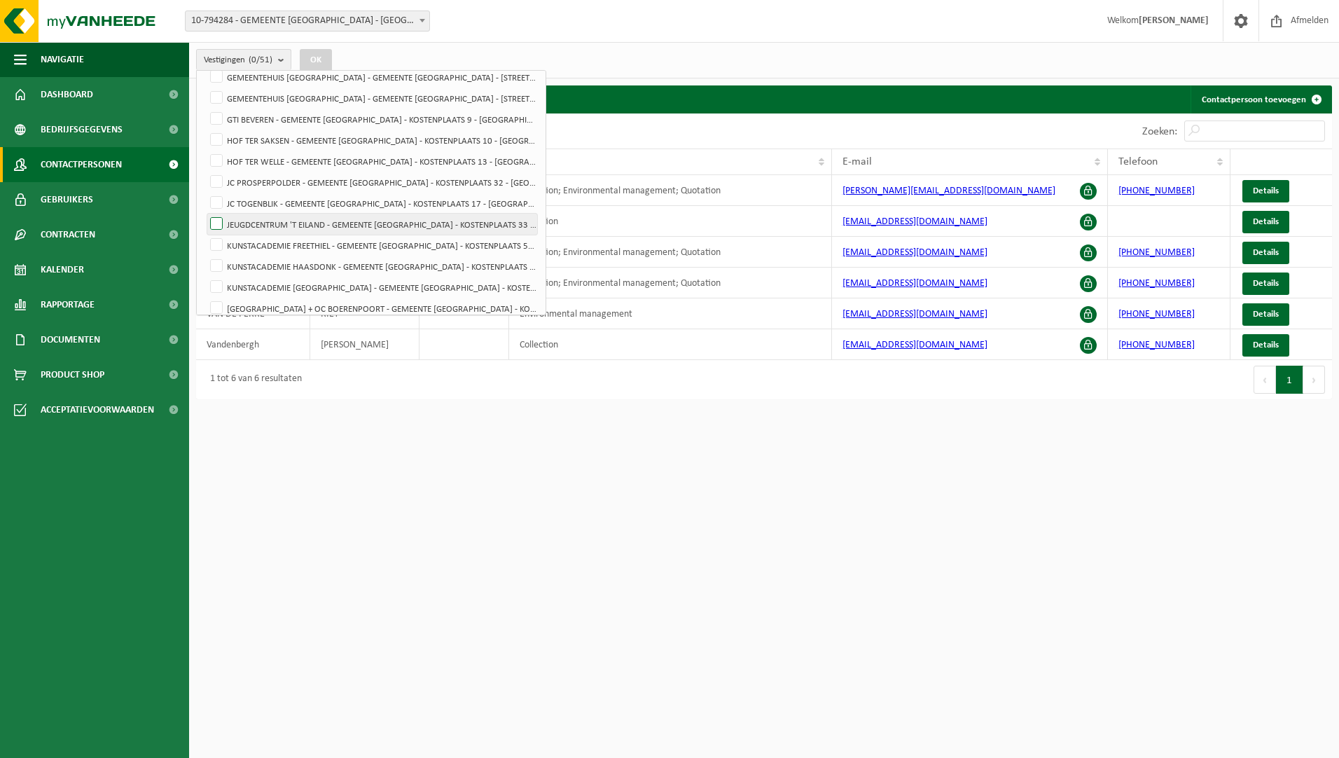
scroll to position [490, 0]
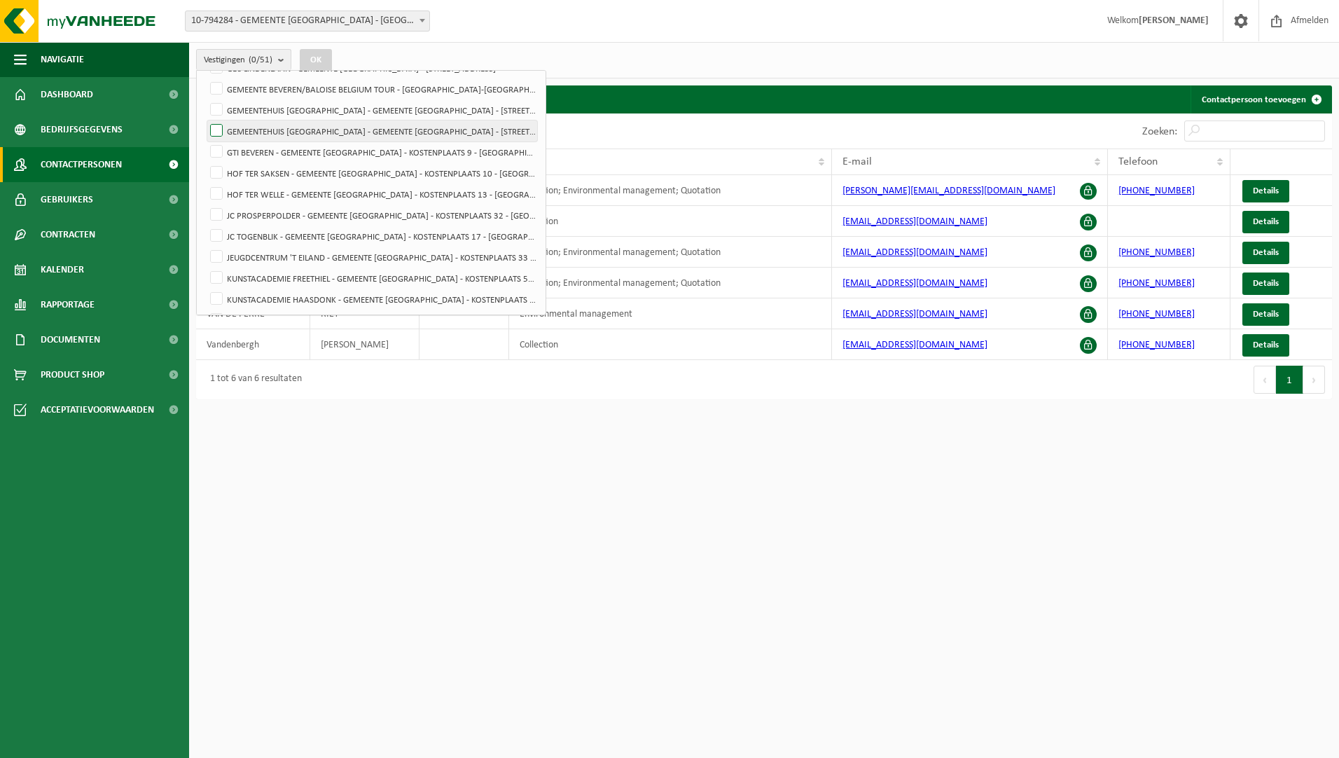
click at [281, 135] on label "GEMEENTEHUIS [GEOGRAPHIC_DATA] - GEMEENTE [GEOGRAPHIC_DATA] - [STREET_ADDRESS]" at bounding box center [372, 130] width 330 height 21
click at [205, 120] on input "GEMEENTEHUIS [GEOGRAPHIC_DATA] - GEMEENTE [GEOGRAPHIC_DATA] - [STREET_ADDRESS]" at bounding box center [204, 120] width 1 height 1
checkbox input "true"
click at [318, 59] on button "OK" at bounding box center [316, 60] width 32 height 22
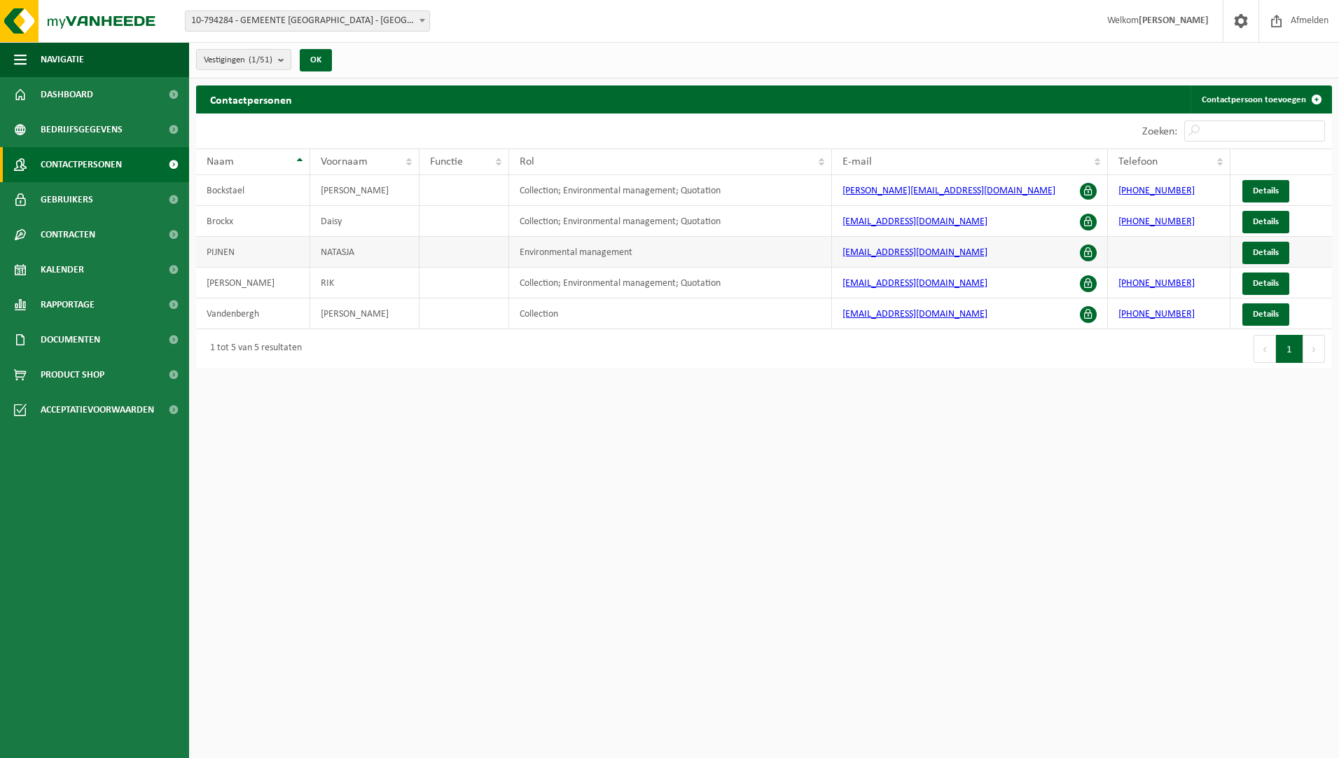
click at [341, 253] on td "NATASJA" at bounding box center [364, 252] width 109 height 31
click at [382, 250] on td "NATASJA" at bounding box center [364, 252] width 109 height 31
click at [1255, 250] on span "Details" at bounding box center [1266, 252] width 26 height 9
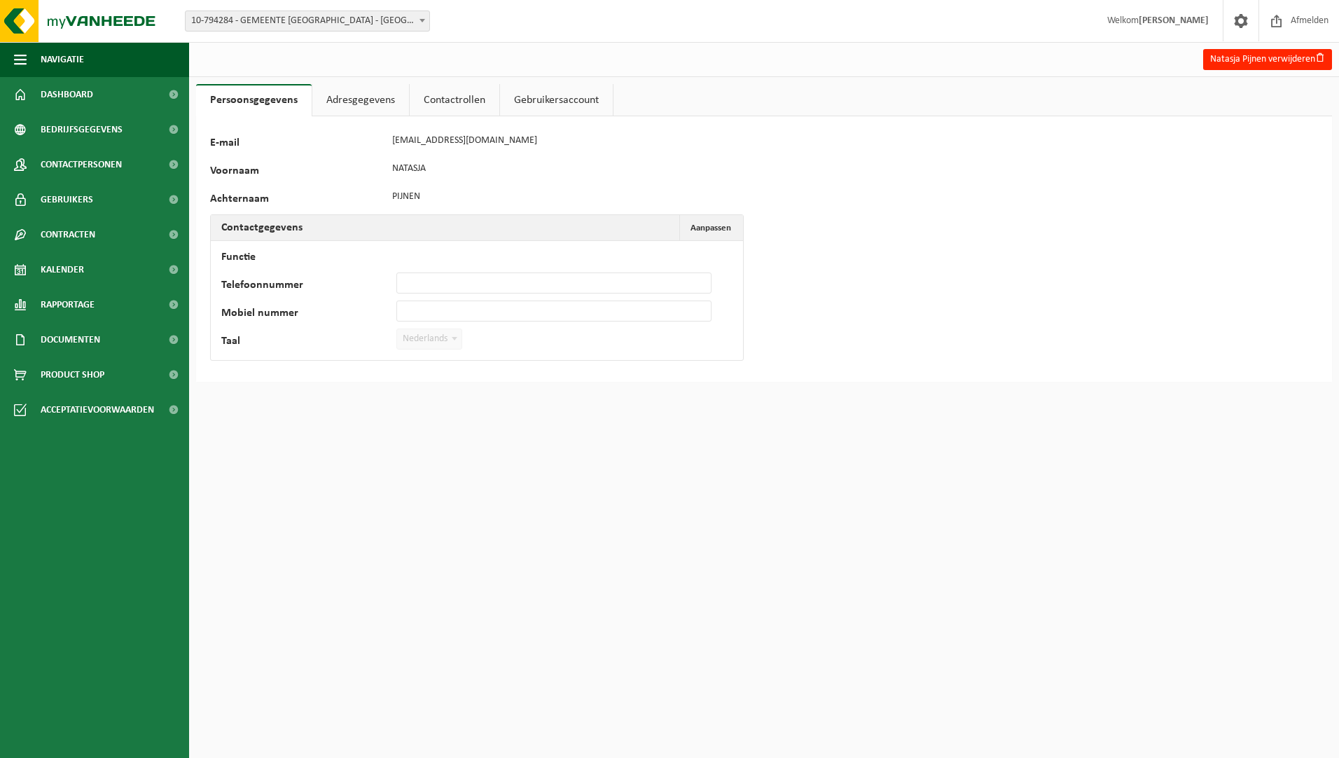
click at [356, 106] on link "Adresgegevens" at bounding box center [360, 100] width 97 height 32
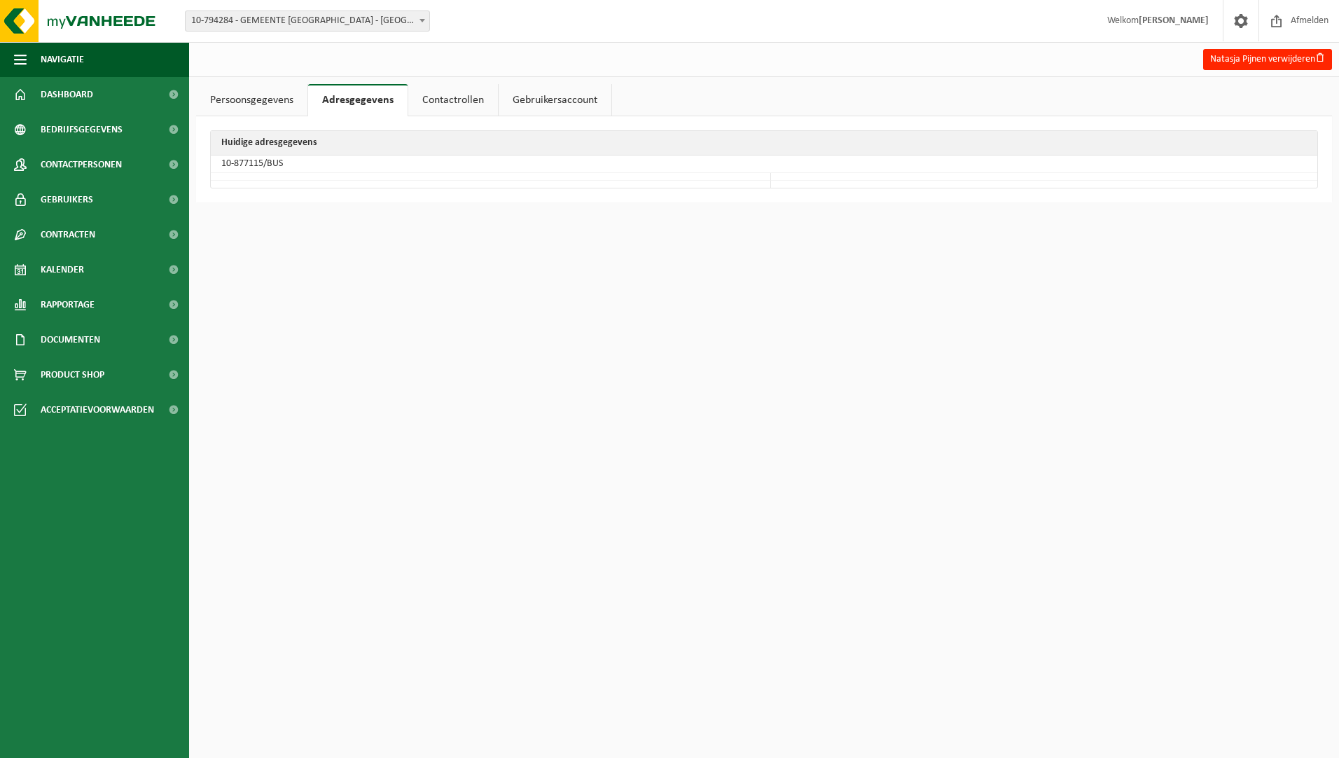
click at [470, 99] on link "Contactrollen" at bounding box center [453, 100] width 90 height 32
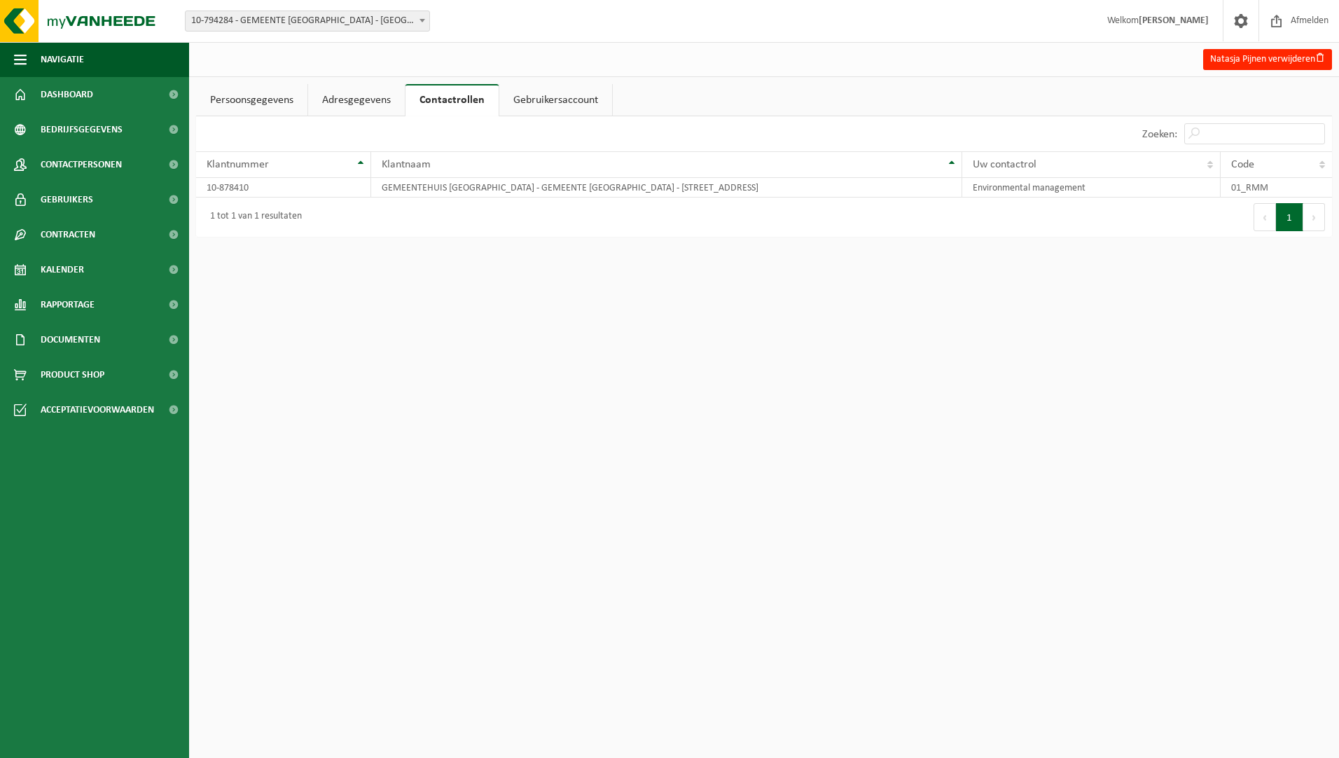
click at [572, 103] on link "Gebruikersaccount" at bounding box center [555, 100] width 113 height 32
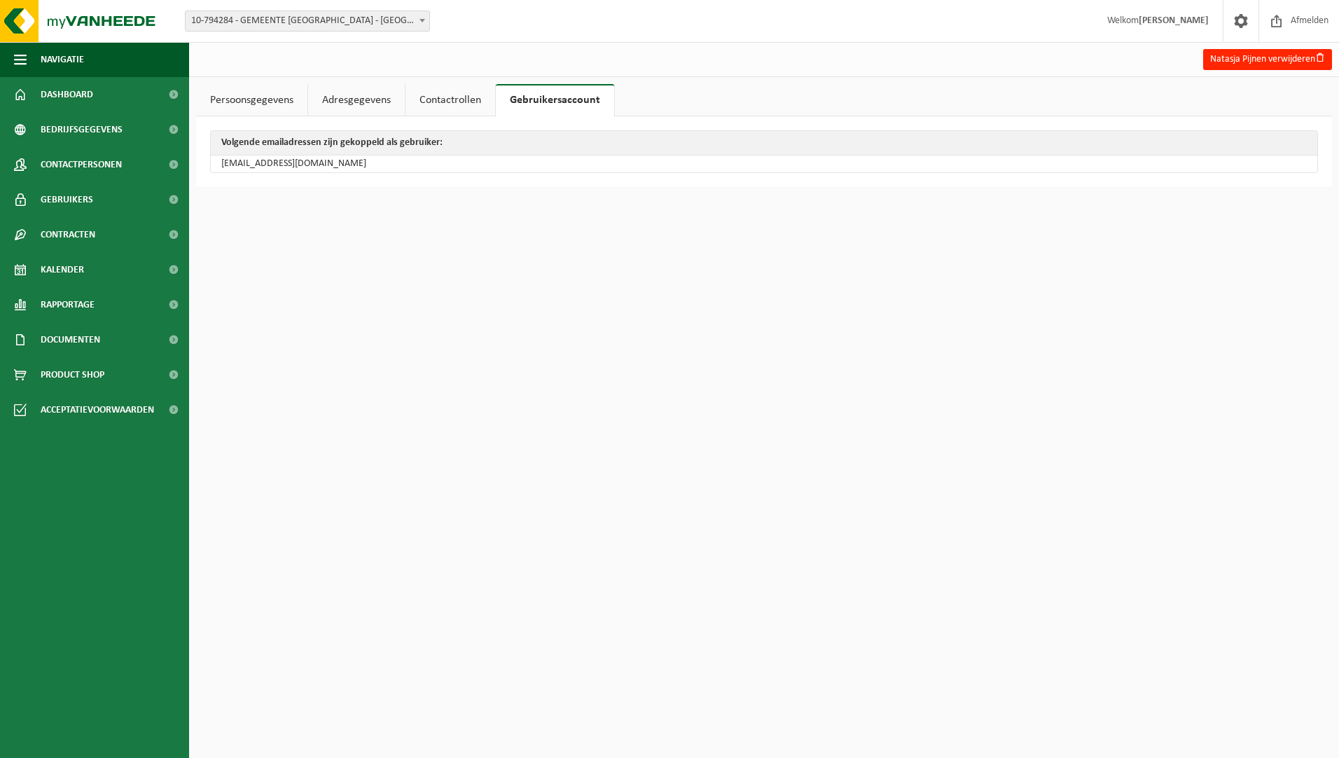
click at [235, 98] on link "Persoonsgegevens" at bounding box center [251, 100] width 111 height 32
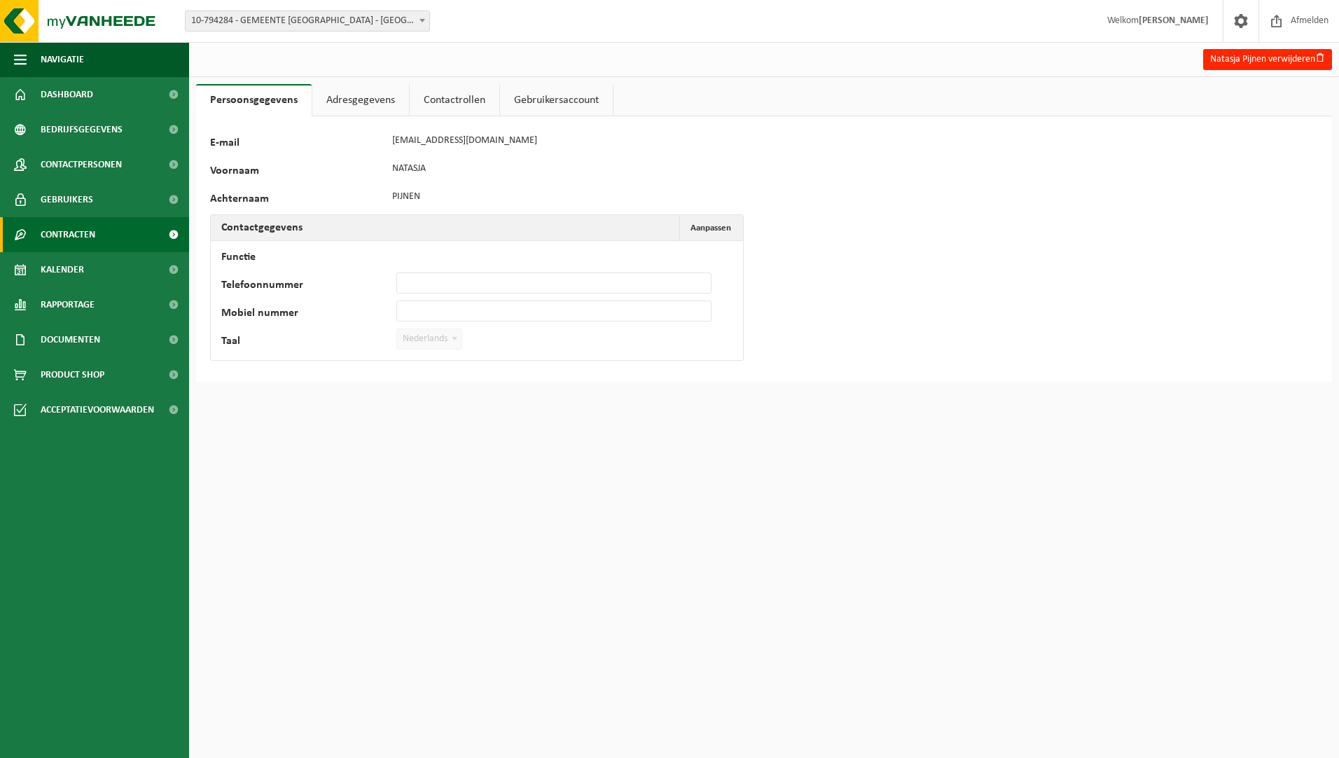
click at [92, 235] on span "Contracten" at bounding box center [68, 234] width 55 height 35
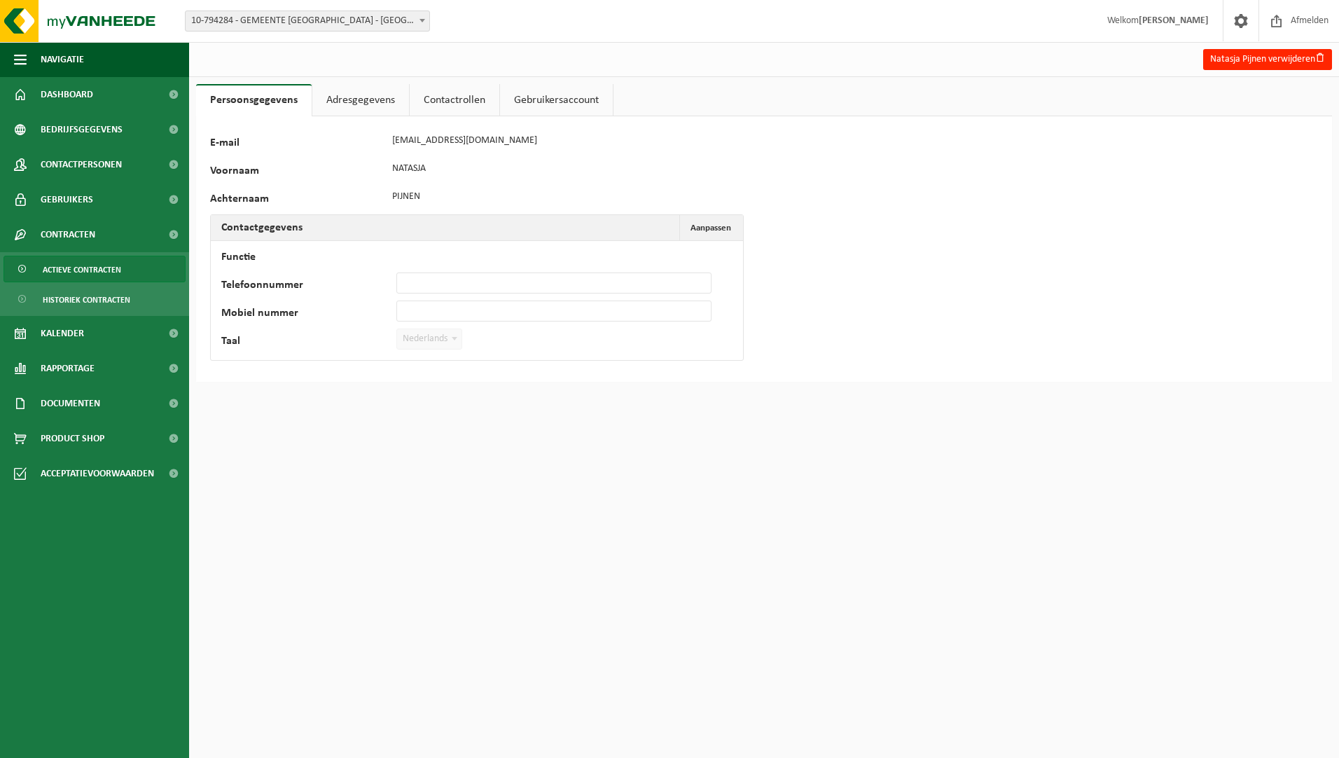
click at [102, 263] on span "Actieve contracten" at bounding box center [82, 269] width 78 height 27
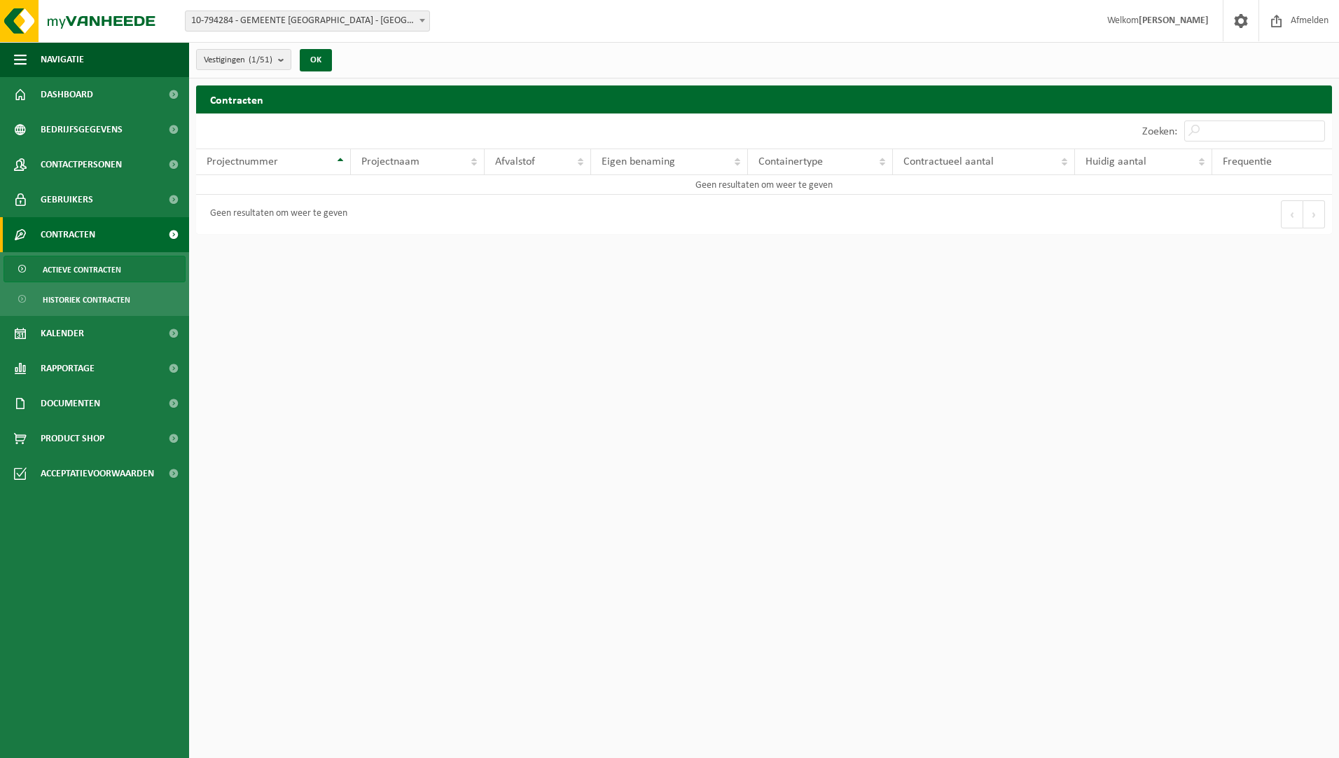
click at [94, 267] on span "Actieve contracten" at bounding box center [82, 269] width 78 height 27
click at [65, 233] on span "Contracten" at bounding box center [68, 234] width 55 height 35
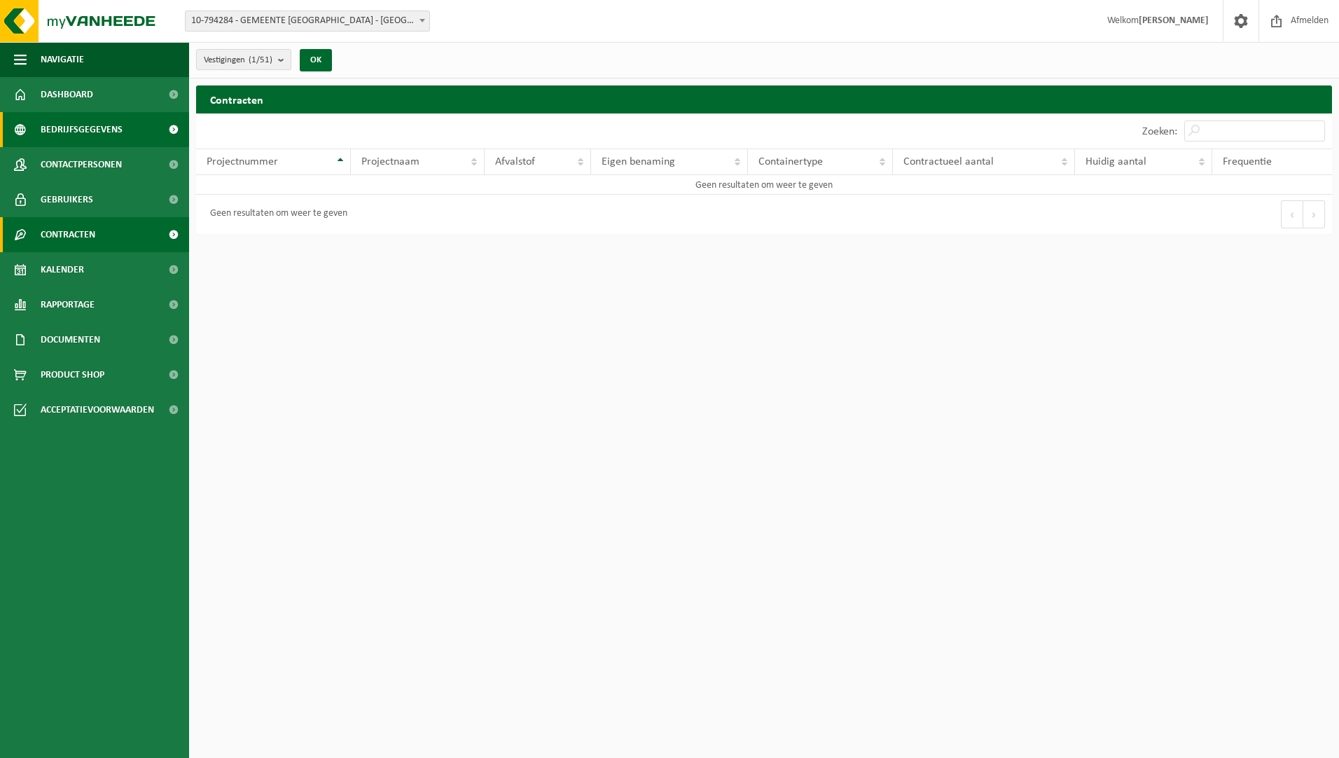
click at [95, 132] on span "Bedrijfsgegevens" at bounding box center [82, 129] width 82 height 35
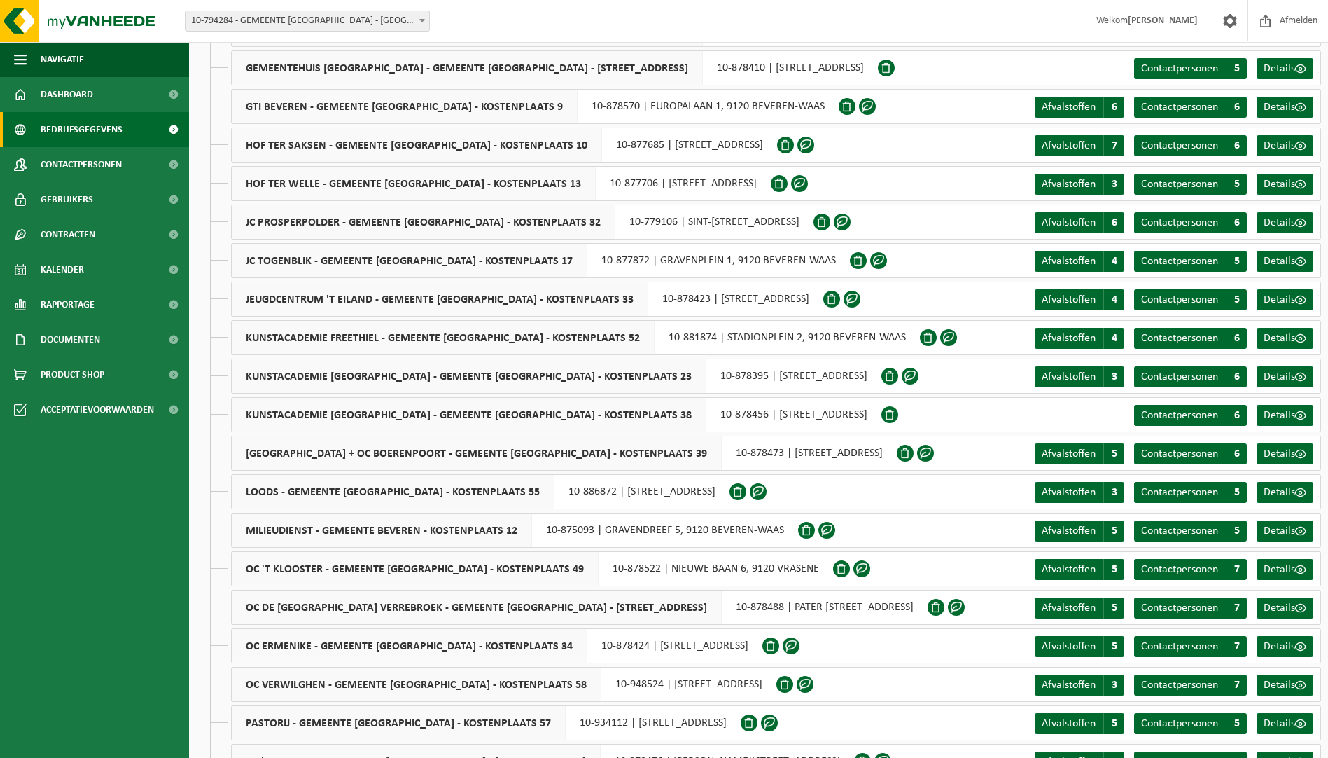
scroll to position [910, 0]
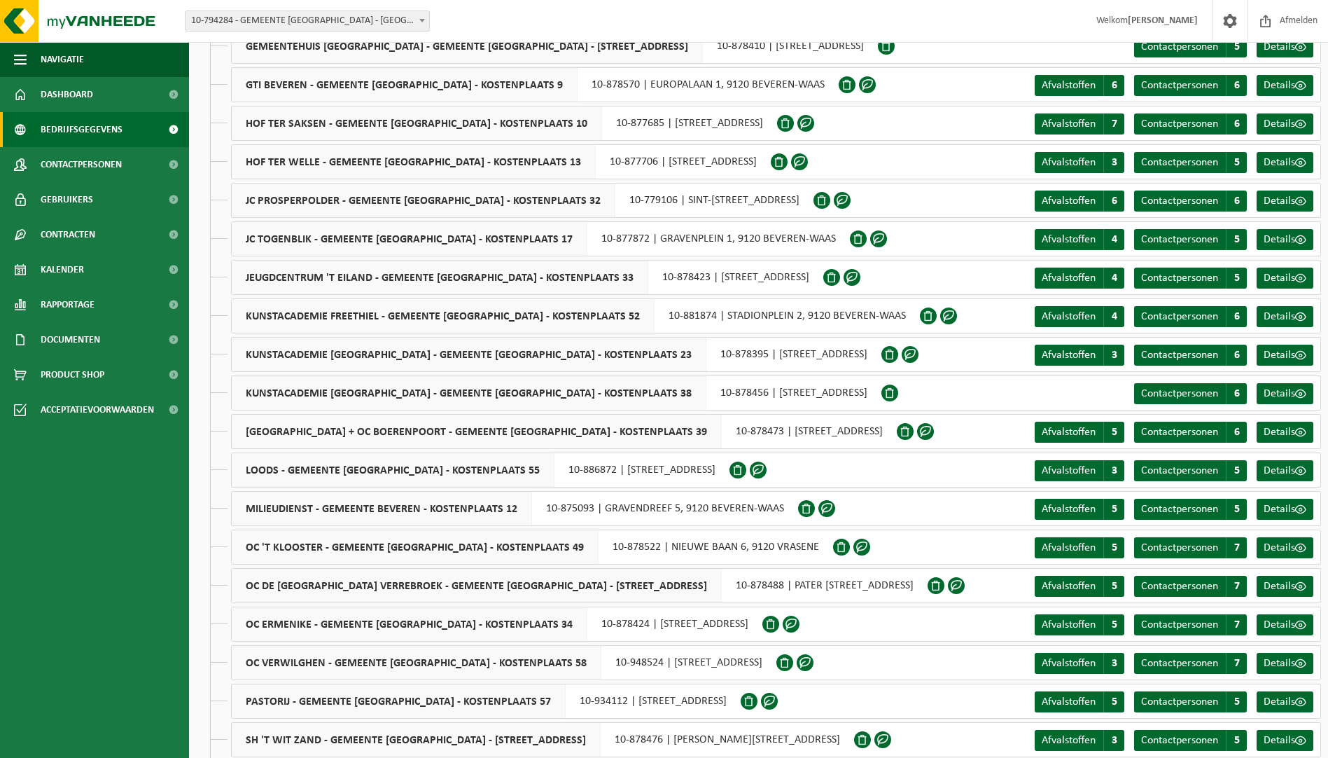
click at [360, 431] on span "[GEOGRAPHIC_DATA] + OC BOERENPOORT - GEMEENTE [GEOGRAPHIC_DATA] - KOSTENPLAATS …" at bounding box center [477, 431] width 490 height 34
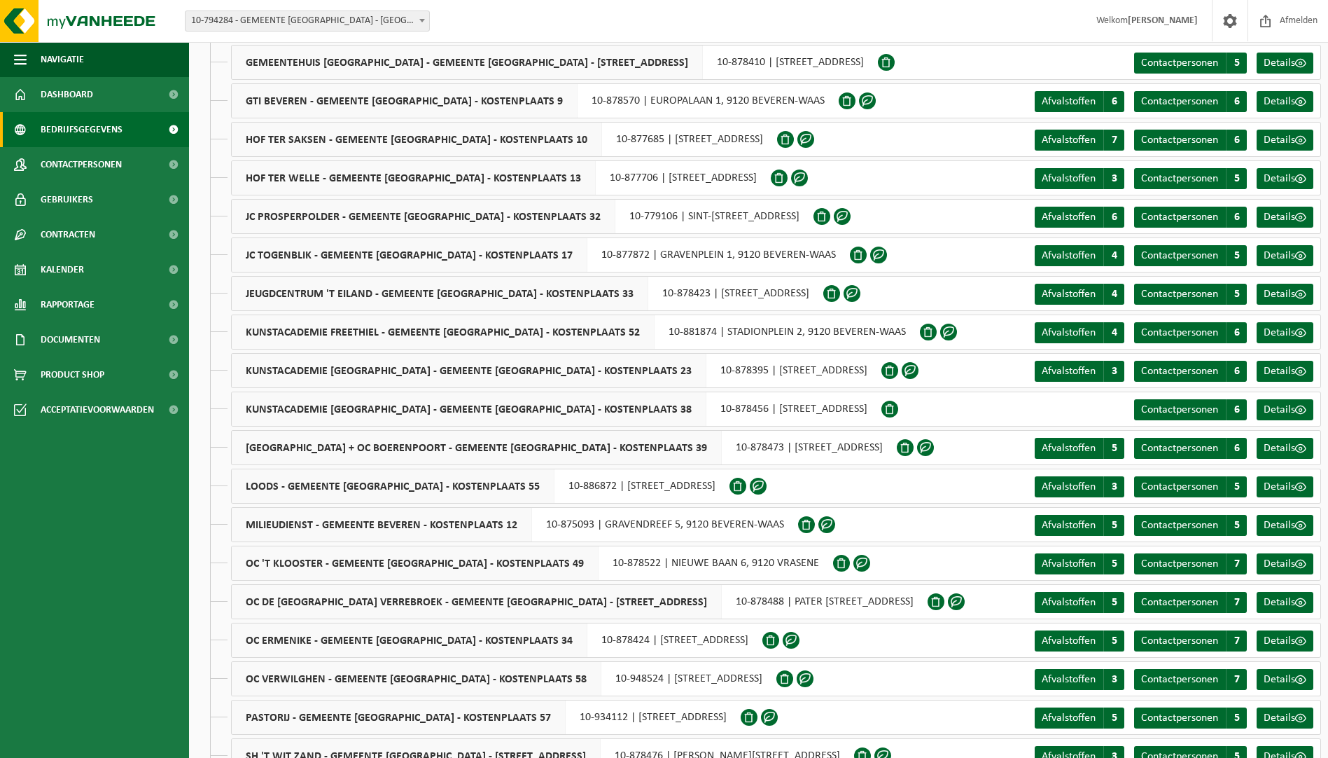
scroll to position [980, 0]
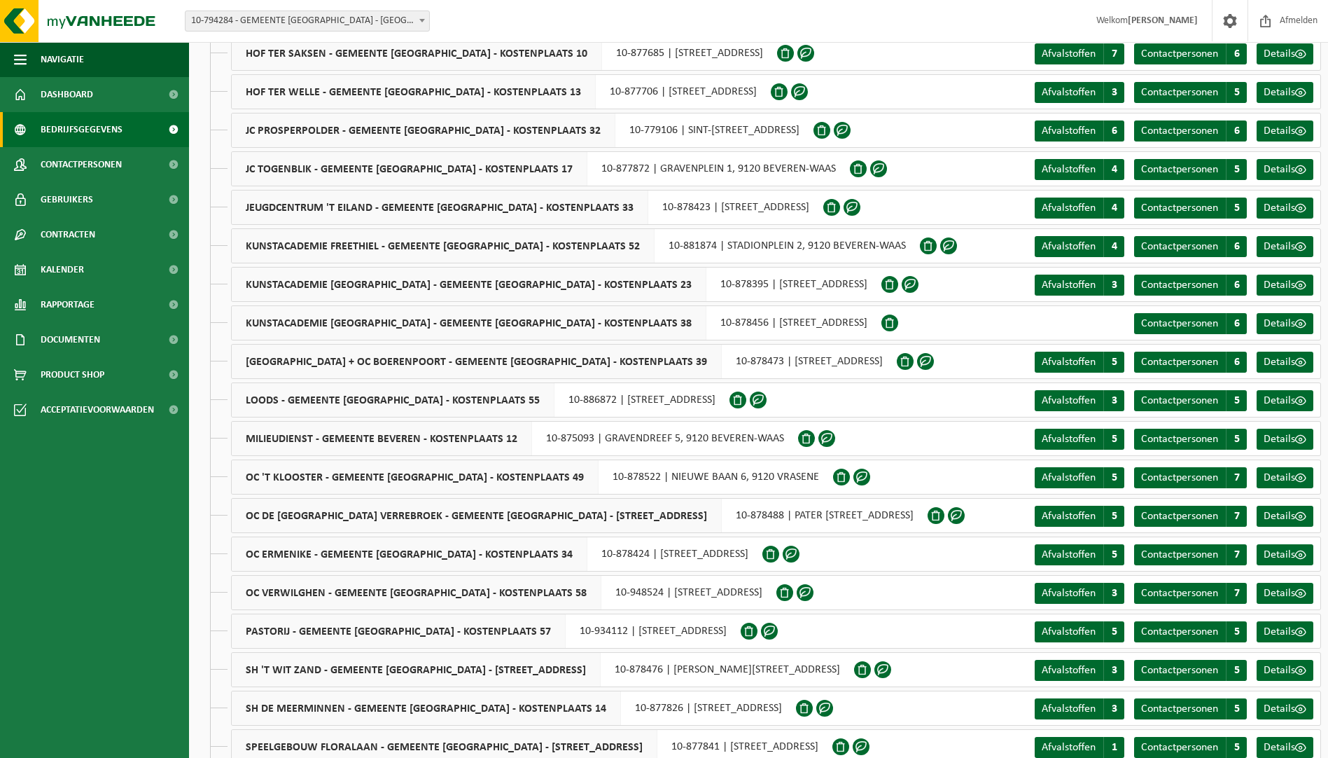
click at [934, 361] on span at bounding box center [925, 361] width 17 height 17
click at [401, 356] on span "KUNSTACADEMIE MELSELE + OC BOERENPOORT - GEMEENTE BEVEREN - KOSTENPLAATS 39" at bounding box center [477, 361] width 490 height 34
click at [402, 358] on span "KUNSTACADEMIE MELSELE + OC BOERENPOORT - GEMEENTE BEVEREN - KOSTENPLAATS 39" at bounding box center [477, 361] width 490 height 34
drag, startPoint x: 79, startPoint y: 105, endPoint x: 91, endPoint y: 102, distance: 12.2
click at [79, 105] on span "Dashboard" at bounding box center [67, 94] width 53 height 35
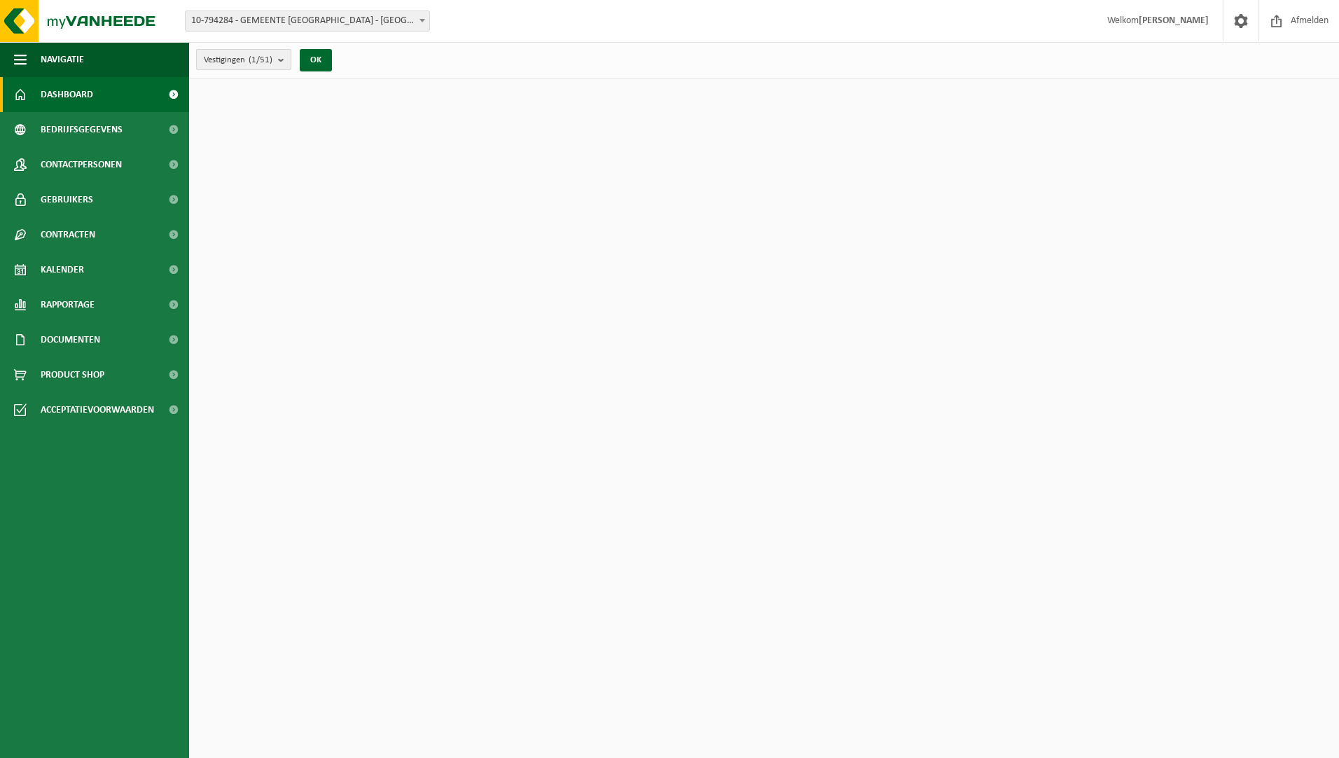
click at [286, 62] on b "submit" at bounding box center [284, 60] width 13 height 20
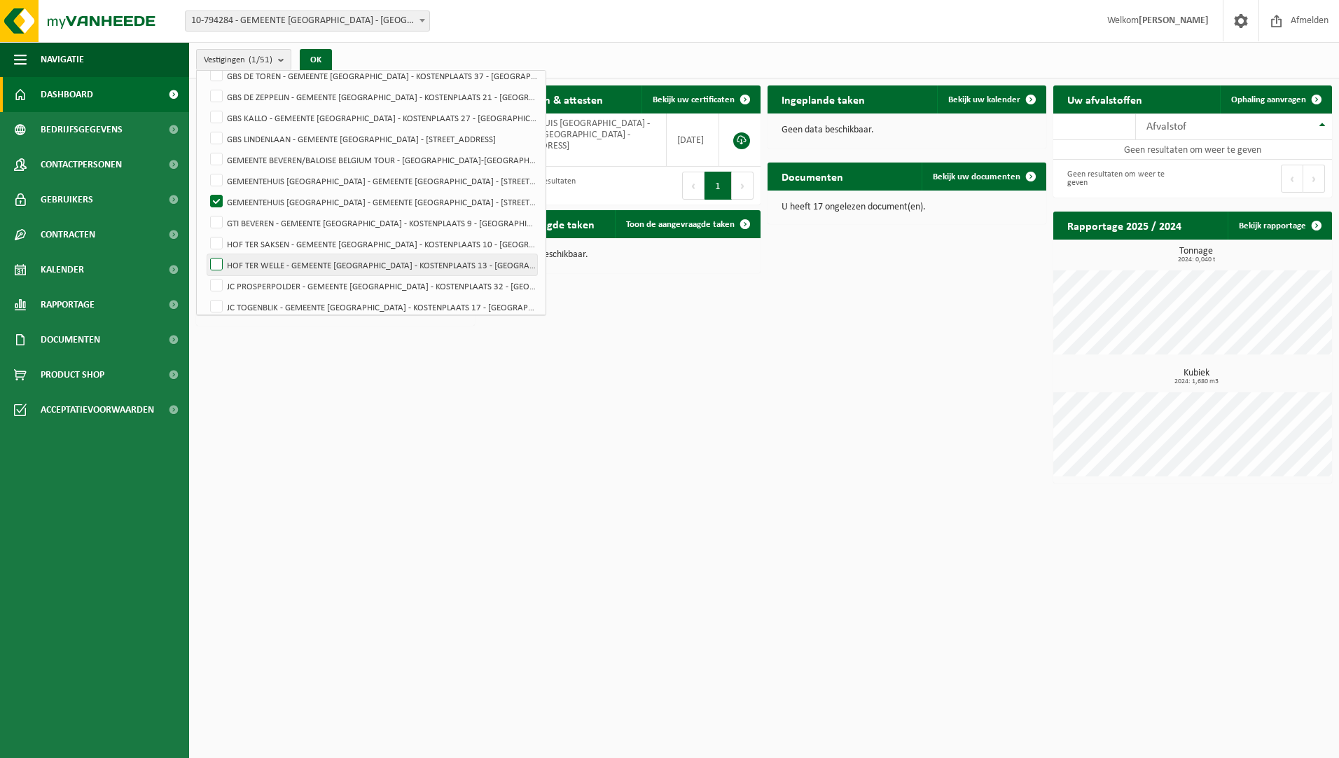
scroll to position [420, 0]
click at [218, 197] on label "GEMEENTEHUIS [GEOGRAPHIC_DATA] - GEMEENTE [GEOGRAPHIC_DATA] - [STREET_ADDRESS]" at bounding box center [372, 200] width 330 height 21
click at [205, 190] on input "GEMEENTEHUIS [GEOGRAPHIC_DATA] - GEMEENTE [GEOGRAPHIC_DATA] - [STREET_ADDRESS]" at bounding box center [204, 190] width 1 height 1
checkbox input "false"
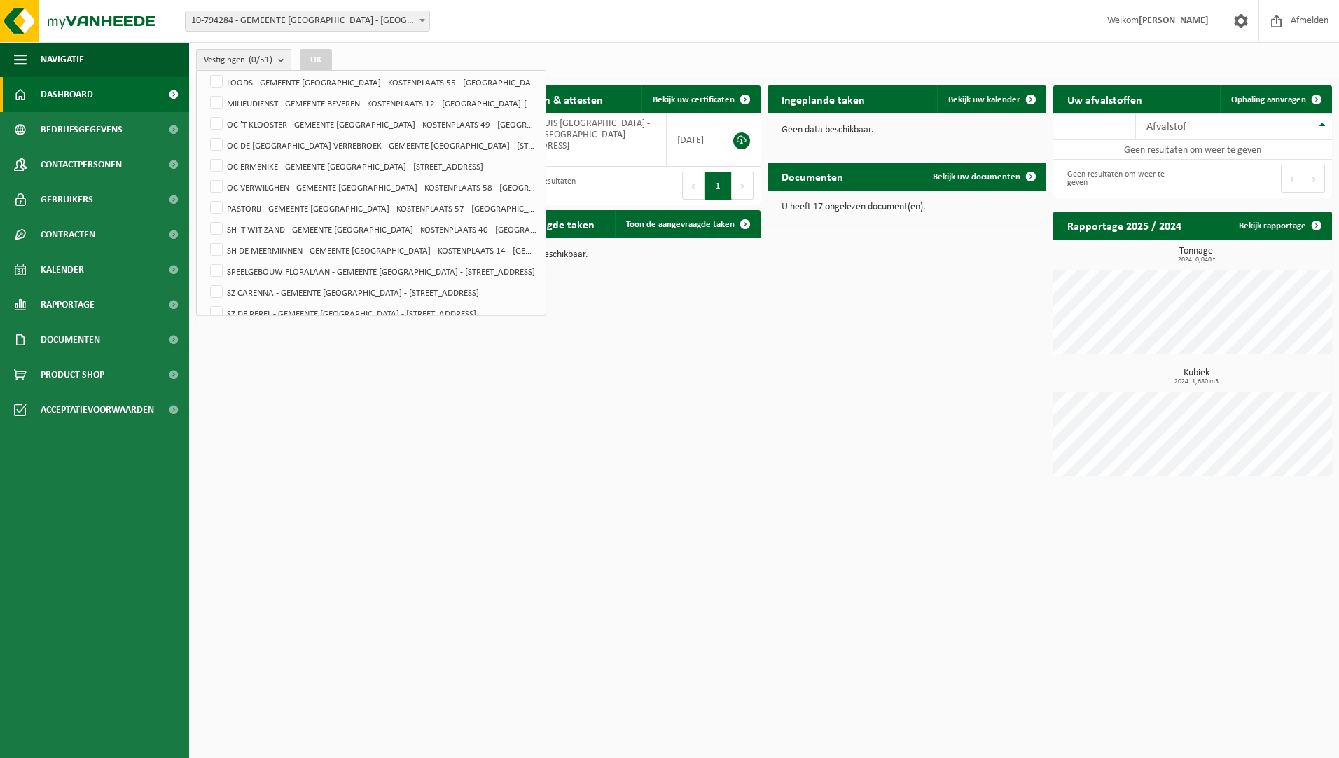
drag, startPoint x: 275, startPoint y: 250, endPoint x: 230, endPoint y: 399, distance: 155.9
click at [230, 399] on div "Download nu de Vanheede+ app! Verberg Certificaten & attesten Bekijk uw certifi…" at bounding box center [764, 284] width 1143 height 412
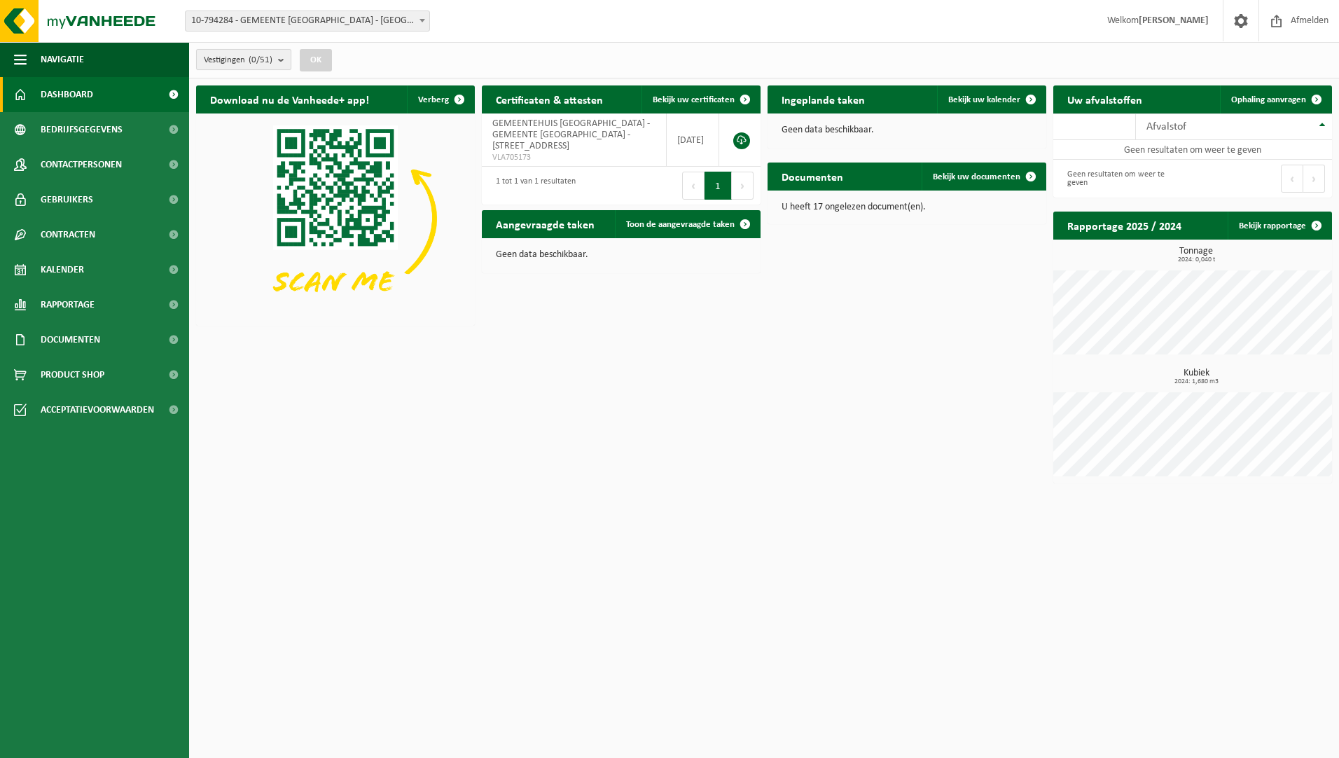
click at [286, 58] on b "submit" at bounding box center [284, 60] width 13 height 20
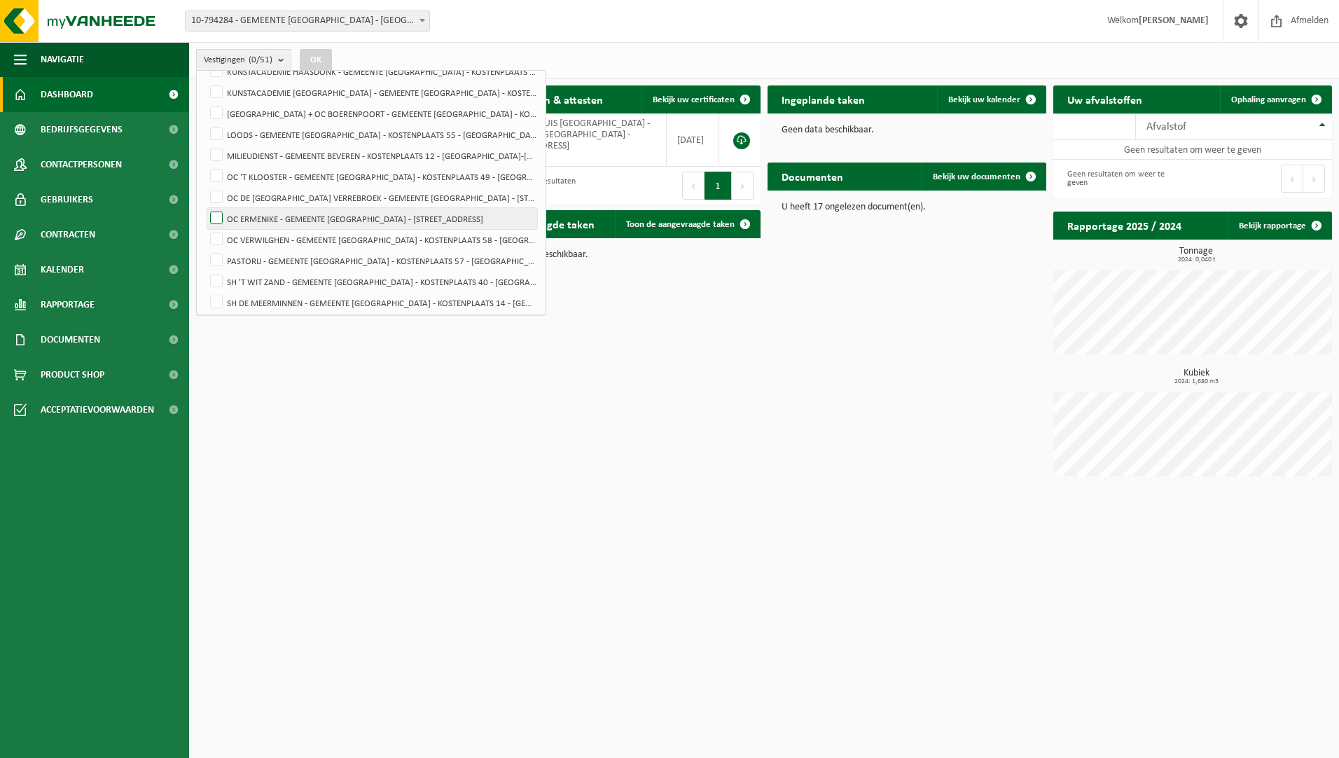
scroll to position [630, 0]
click at [293, 181] on label "KUNSTACADEMIE MELSELE - GEMEENTE BEVEREN - KOSTENPLAATS 38 - MELSELE" at bounding box center [372, 179] width 330 height 21
click at [205, 169] on input "KUNSTACADEMIE MELSELE - GEMEENTE BEVEREN - KOSTENPLAATS 38 - MELSELE" at bounding box center [204, 169] width 1 height 1
click at [218, 176] on label "KUNSTACADEMIE MELSELE - GEMEENTE BEVEREN - KOSTENPLAATS 38 - MELSELE" at bounding box center [372, 179] width 330 height 21
click at [205, 169] on input "KUNSTACADEMIE MELSELE - GEMEENTE BEVEREN - KOSTENPLAATS 38 - MELSELE" at bounding box center [204, 169] width 1 height 1
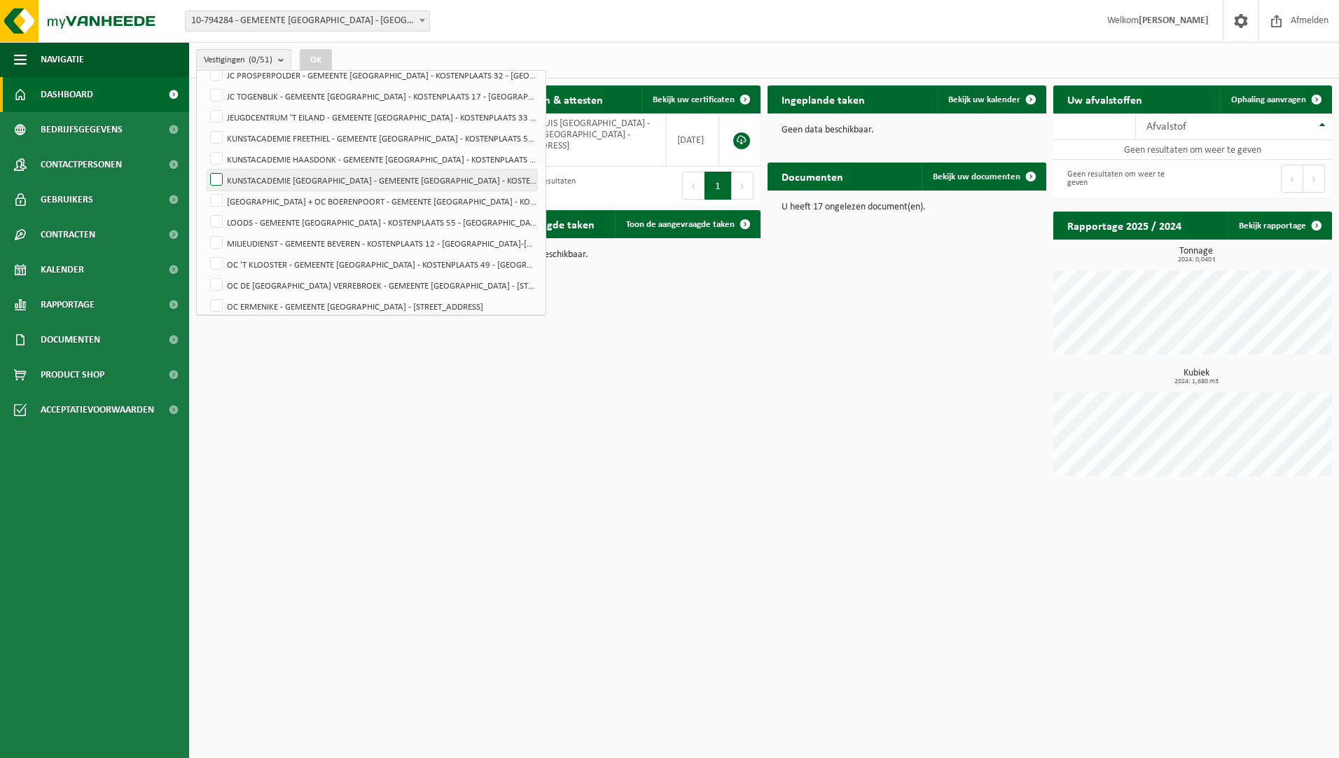
click at [215, 180] on label "KUNSTACADEMIE MELSELE - GEMEENTE BEVEREN - KOSTENPLAATS 38 - MELSELE" at bounding box center [372, 179] width 330 height 21
click at [205, 169] on input "KUNSTACADEMIE MELSELE - GEMEENTE BEVEREN - KOSTENPLAATS 38 - MELSELE" at bounding box center [204, 169] width 1 height 1
checkbox input "true"
click at [215, 199] on label "KUNSTACADEMIE MELSELE + OC BOERENPOORT - GEMEENTE BEVEREN - KOSTENPLAATS 39 - M…" at bounding box center [372, 200] width 330 height 21
click at [205, 190] on input "KUNSTACADEMIE MELSELE + OC BOERENPOORT - GEMEENTE BEVEREN - KOSTENPLAATS 39 - M…" at bounding box center [204, 190] width 1 height 1
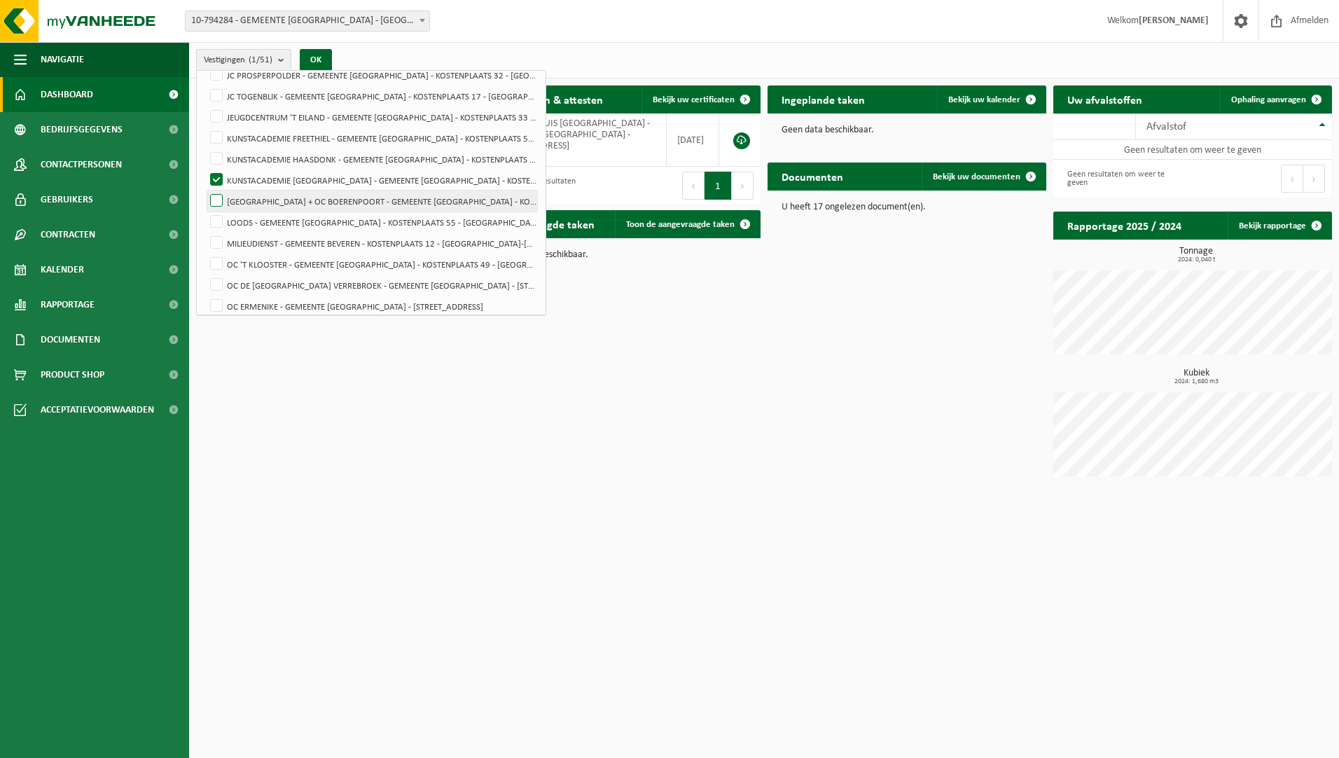
checkbox input "true"
click at [321, 56] on button "OK" at bounding box center [316, 60] width 32 height 22
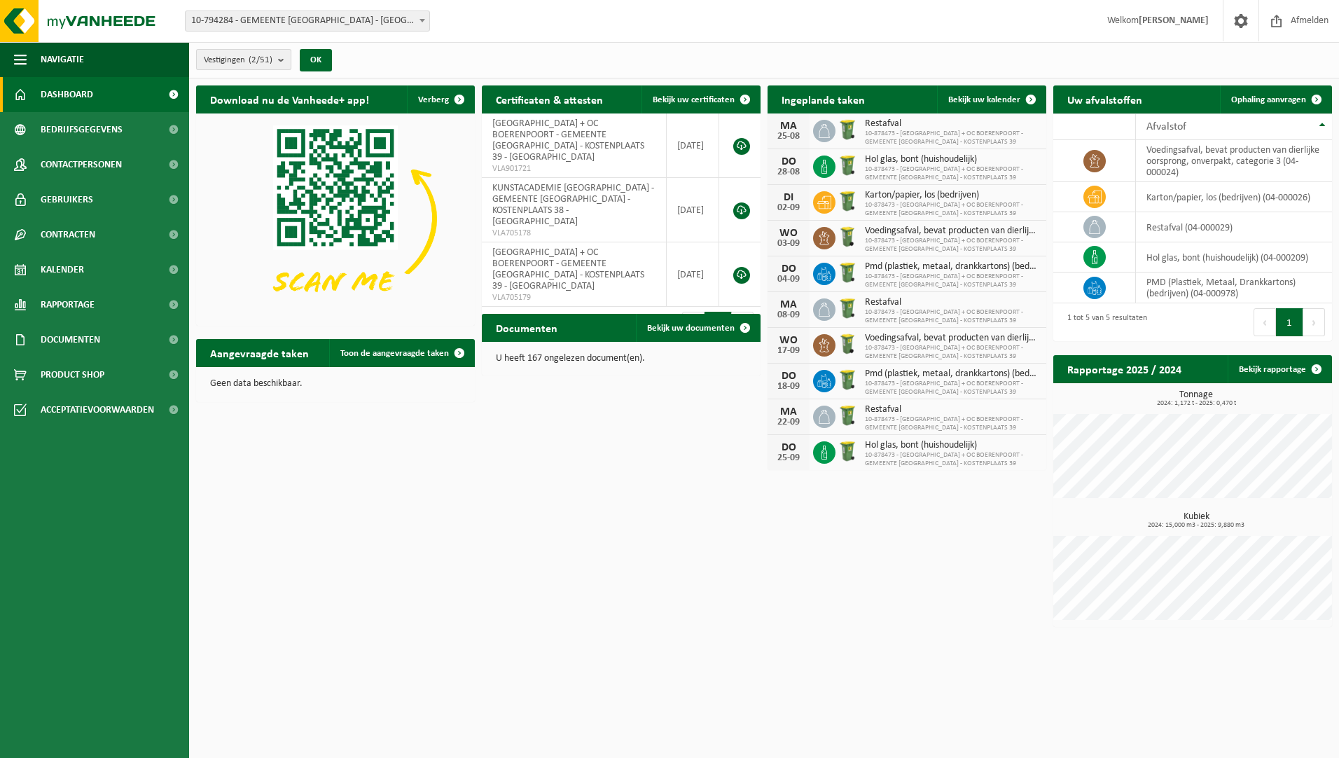
click at [280, 58] on b "submit" at bounding box center [284, 60] width 13 height 20
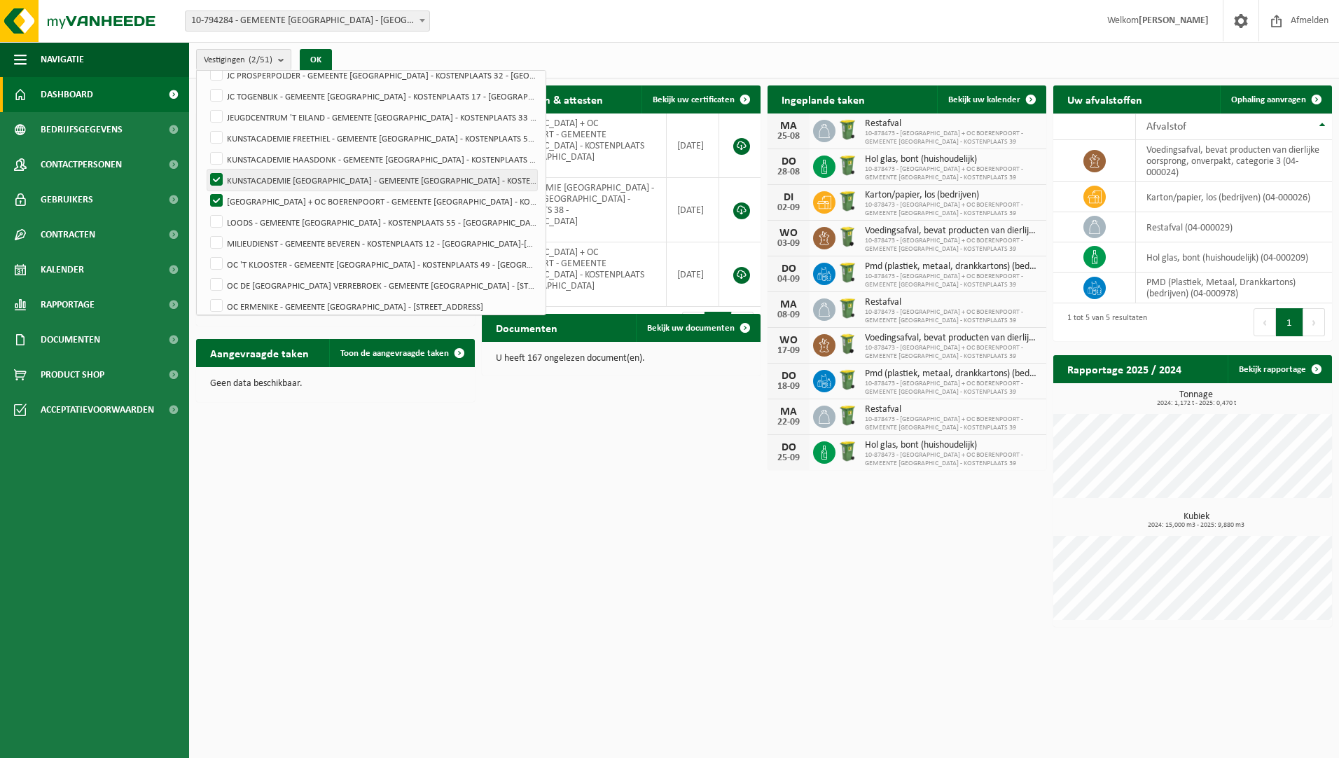
click at [222, 177] on label "KUNSTACADEMIE MELSELE - GEMEENTE BEVEREN - KOSTENPLAATS 38 - MELSELE" at bounding box center [372, 179] width 330 height 21
click at [205, 169] on input "KUNSTACADEMIE MELSELE - GEMEENTE BEVEREN - KOSTENPLAATS 38 - MELSELE" at bounding box center [204, 169] width 1 height 1
checkbox input "false"
click at [223, 200] on label "KUNSTACADEMIE MELSELE + OC BOERENPOORT - GEMEENTE BEVEREN - KOSTENPLAATS 39 - M…" at bounding box center [372, 200] width 330 height 21
click at [205, 190] on input "KUNSTACADEMIE MELSELE + OC BOERENPOORT - GEMEENTE BEVEREN - KOSTENPLAATS 39 - M…" at bounding box center [204, 190] width 1 height 1
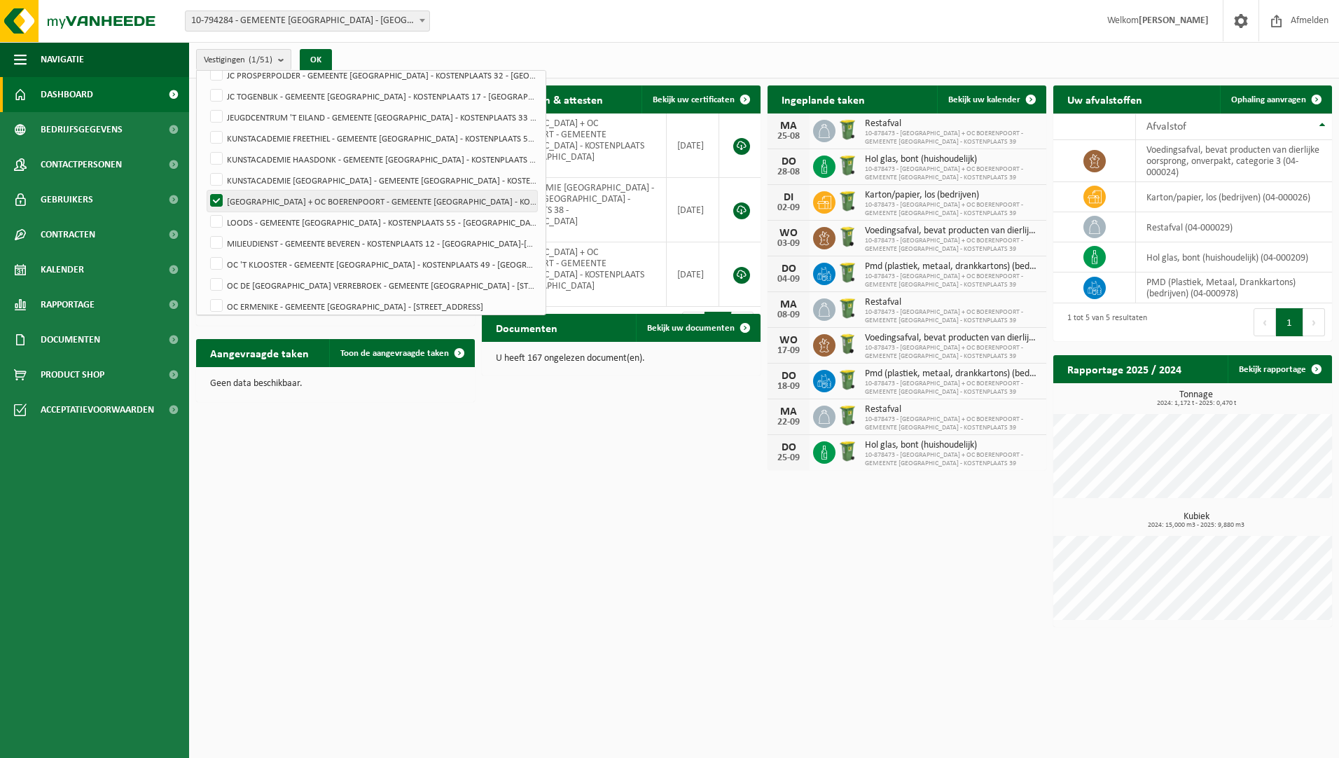
checkbox input "false"
click at [386, 53] on div "Vestigingen (0/51) Alles selecteren Alles deselecteren Actieve selecteren GEMEE…" at bounding box center [764, 60] width 1150 height 36
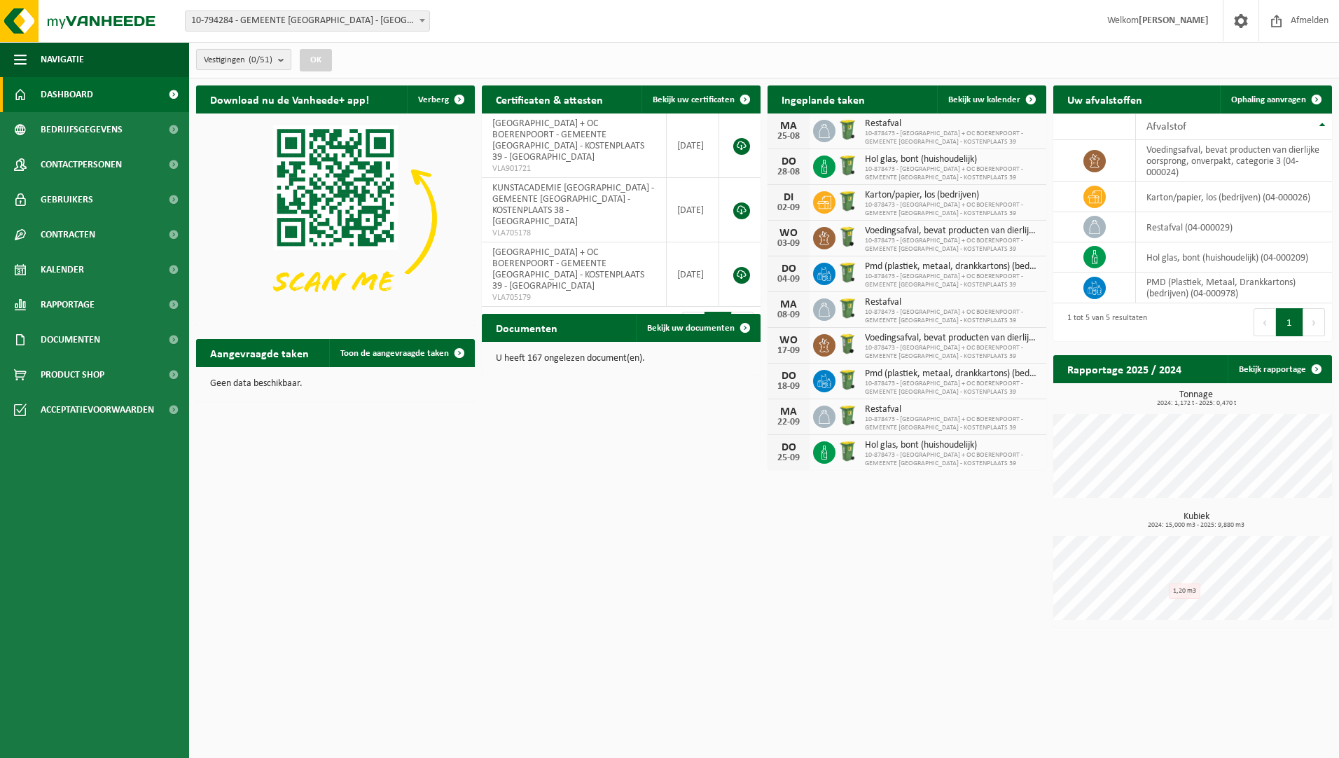
click at [284, 69] on button "Vestigingen (0/51)" at bounding box center [243, 59] width 95 height 21
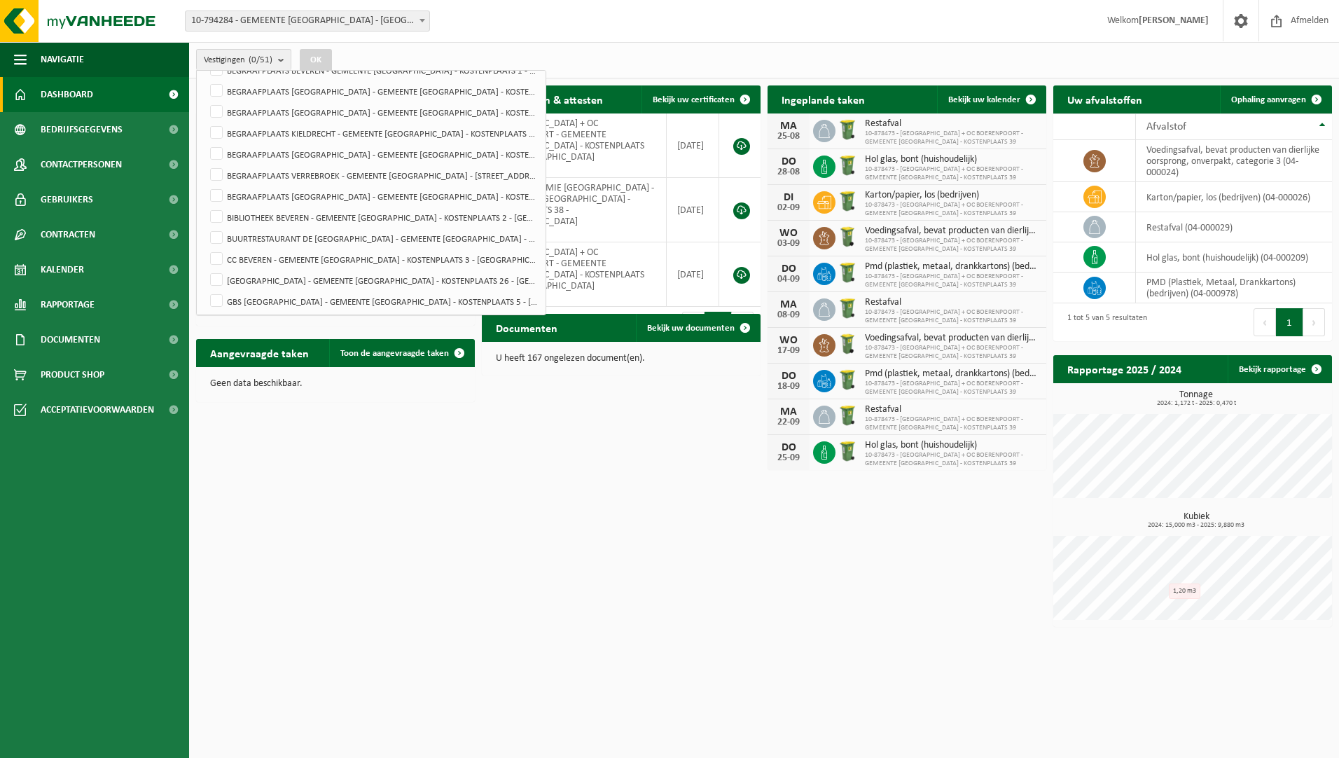
scroll to position [0, 0]
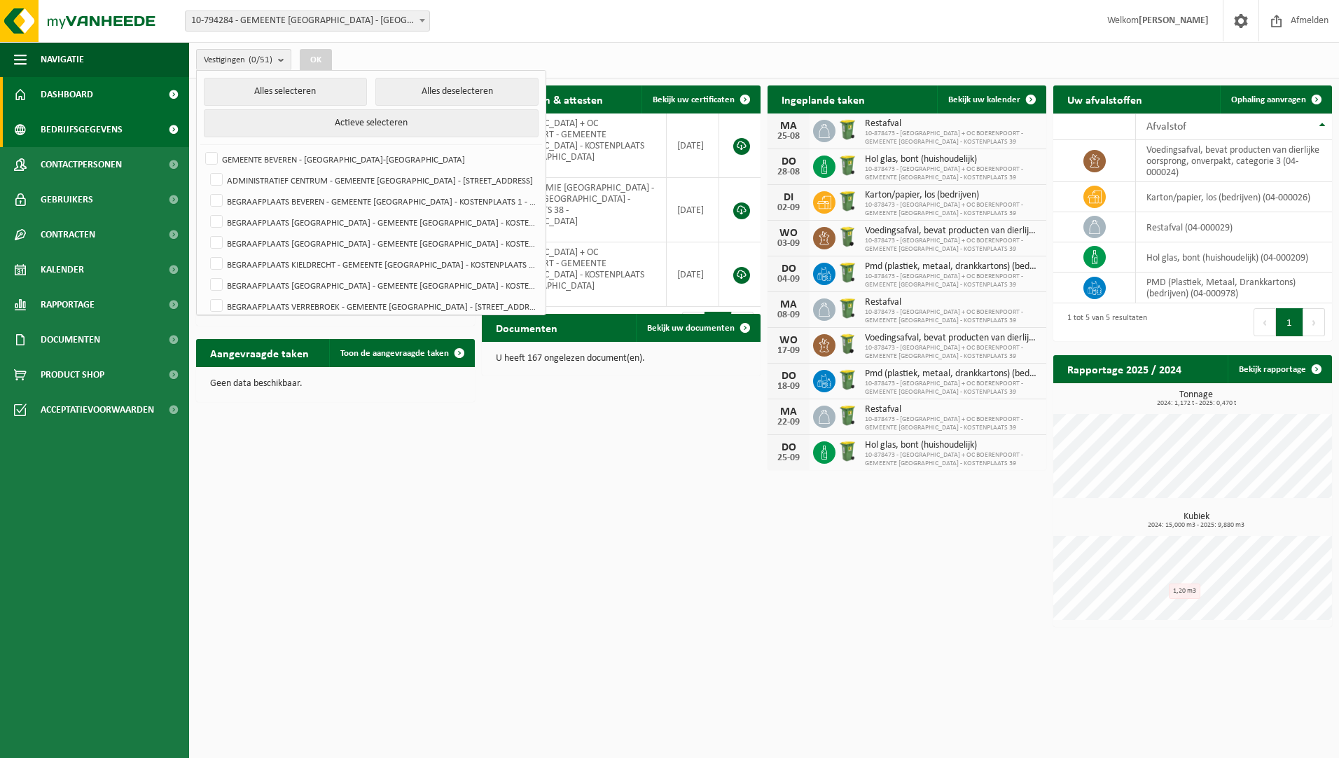
click at [102, 132] on span "Bedrijfsgegevens" at bounding box center [82, 129] width 82 height 35
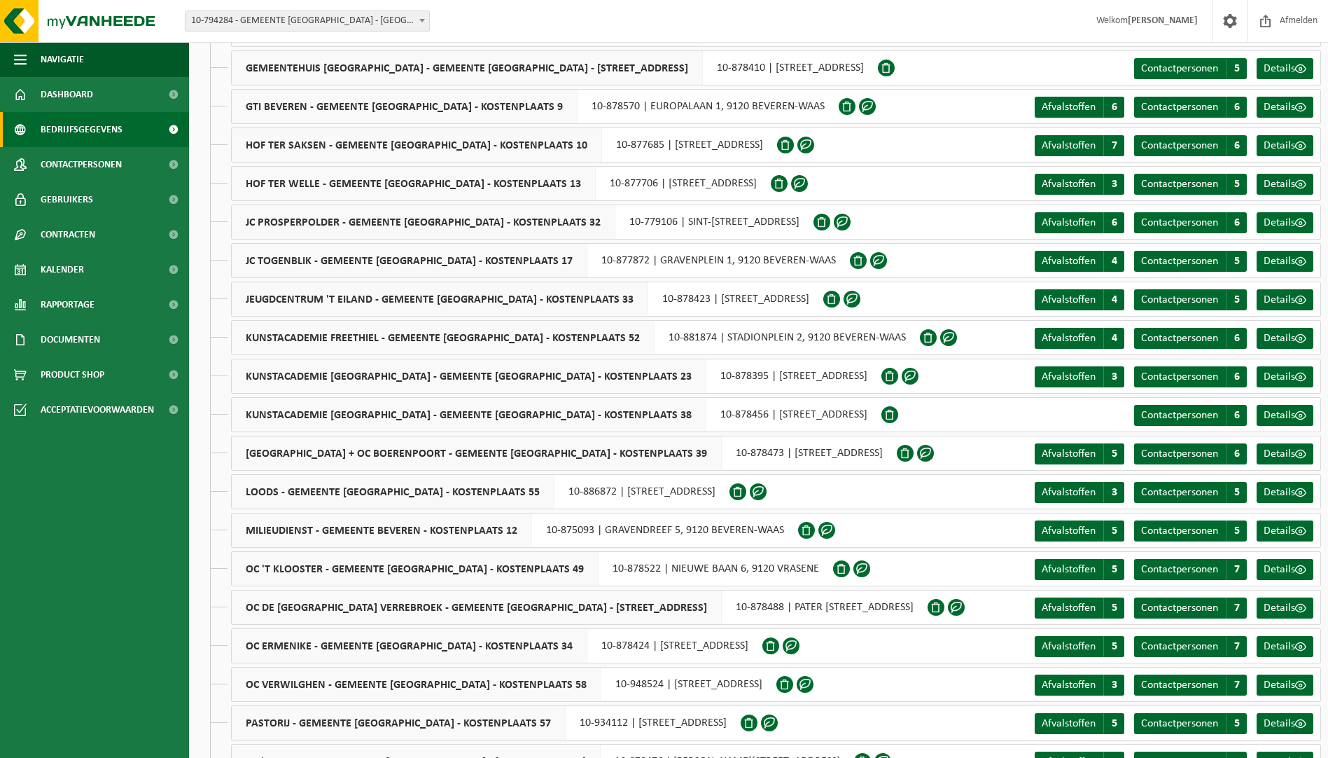
scroll to position [910, 0]
